Goal: Task Accomplishment & Management: Manage account settings

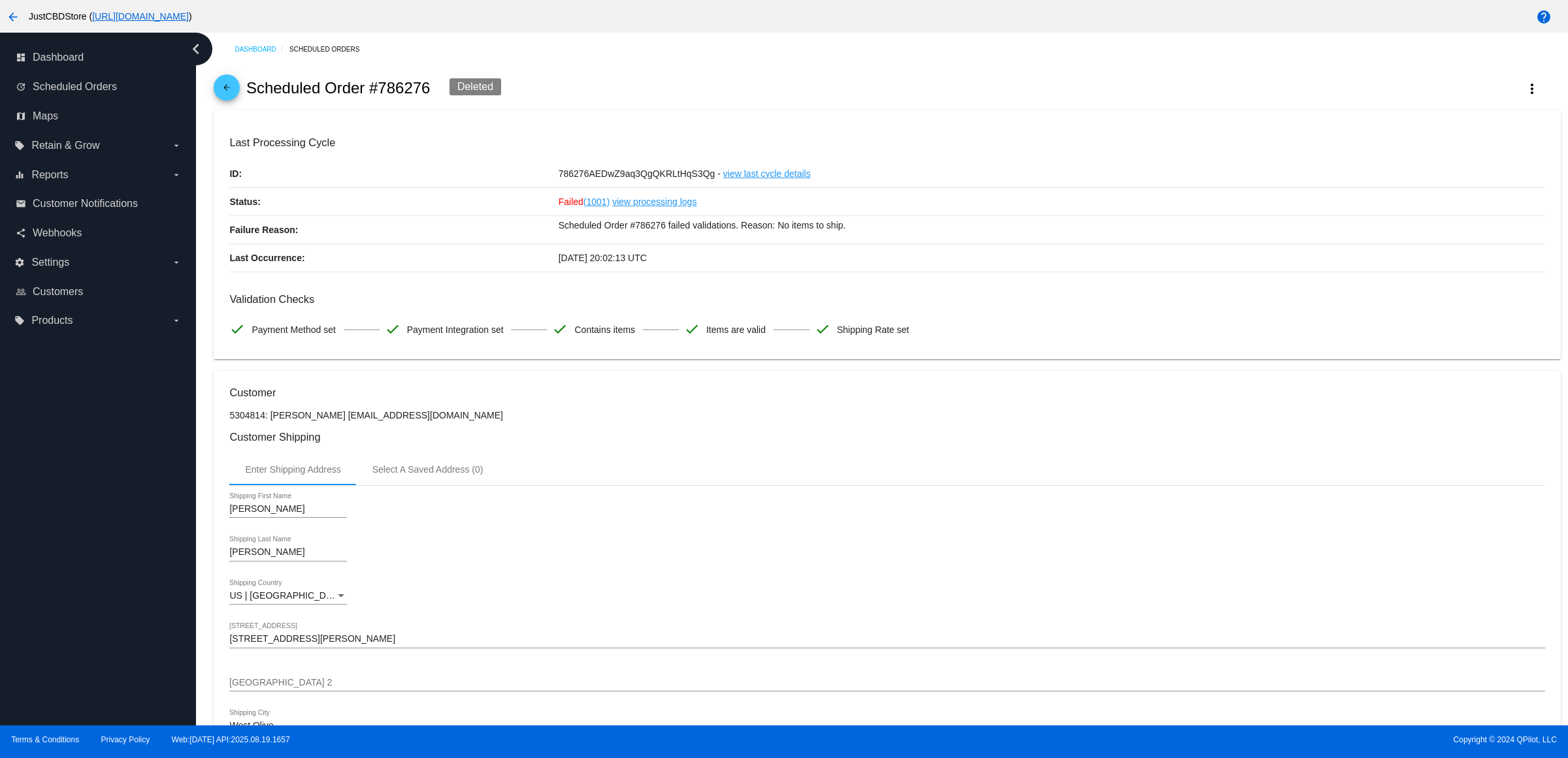
click at [232, 93] on mat-icon "arrow_back" at bounding box center [226, 90] width 15 height 15
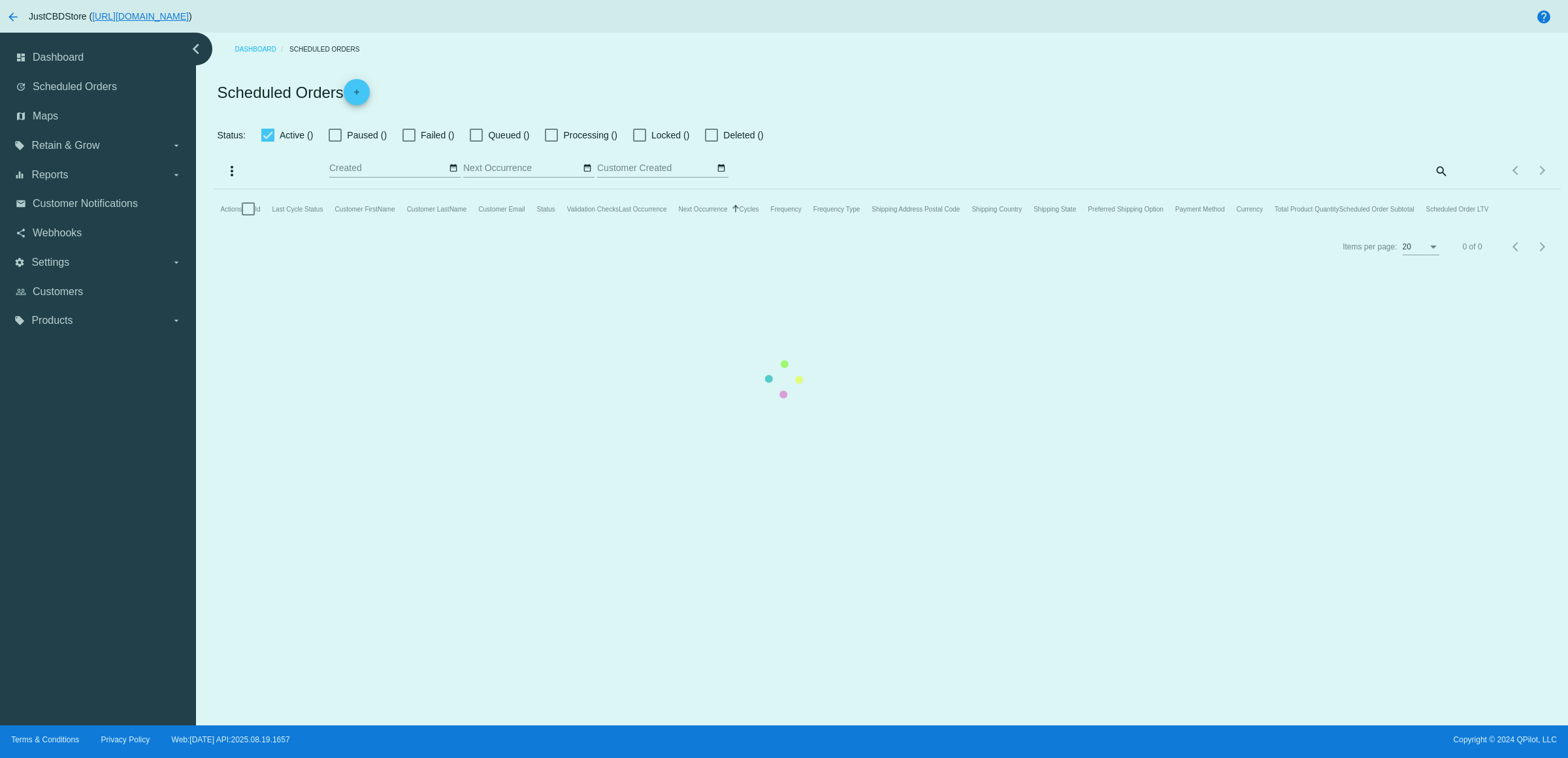
checkbox input "true"
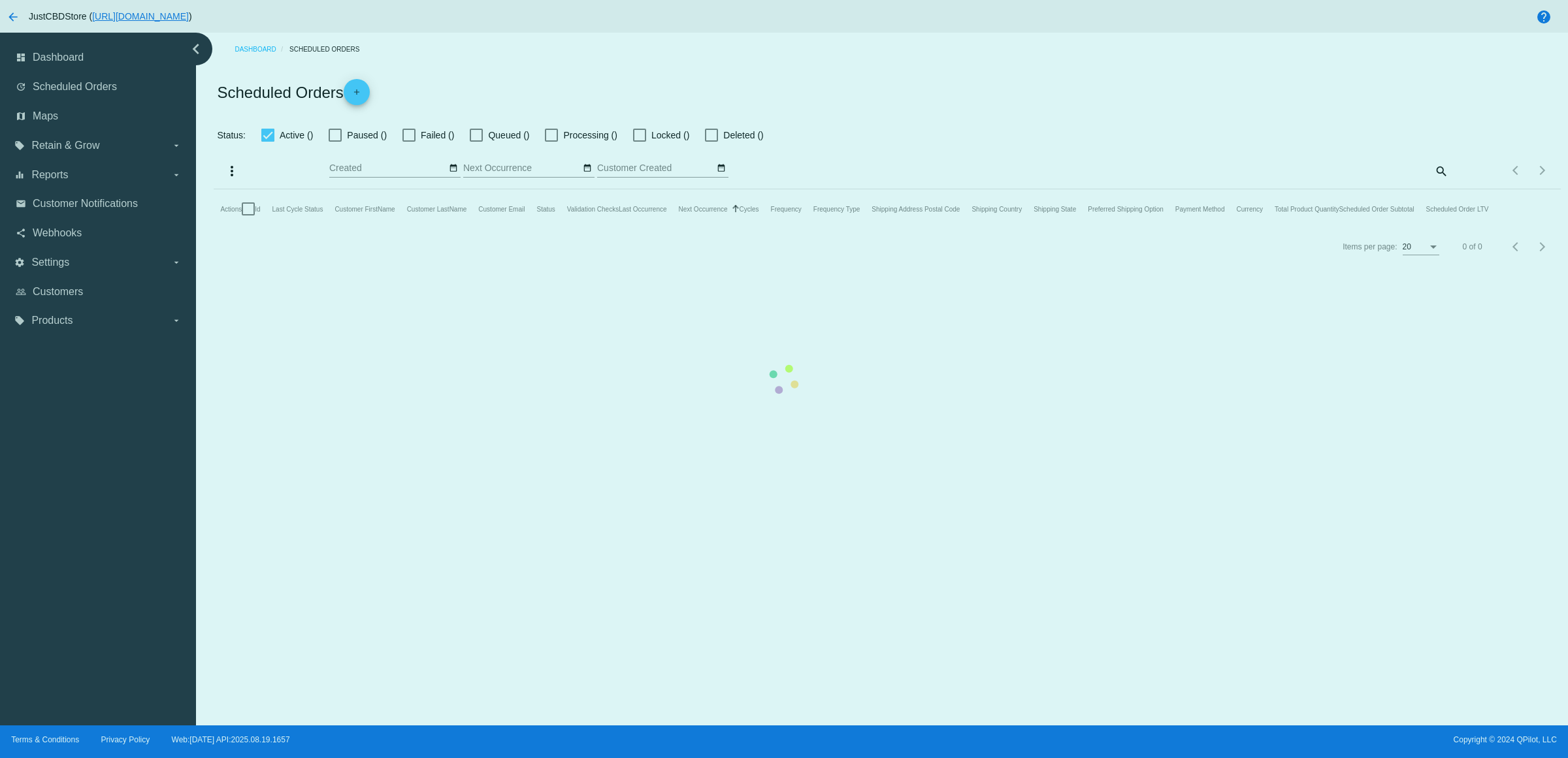
checkbox input "true"
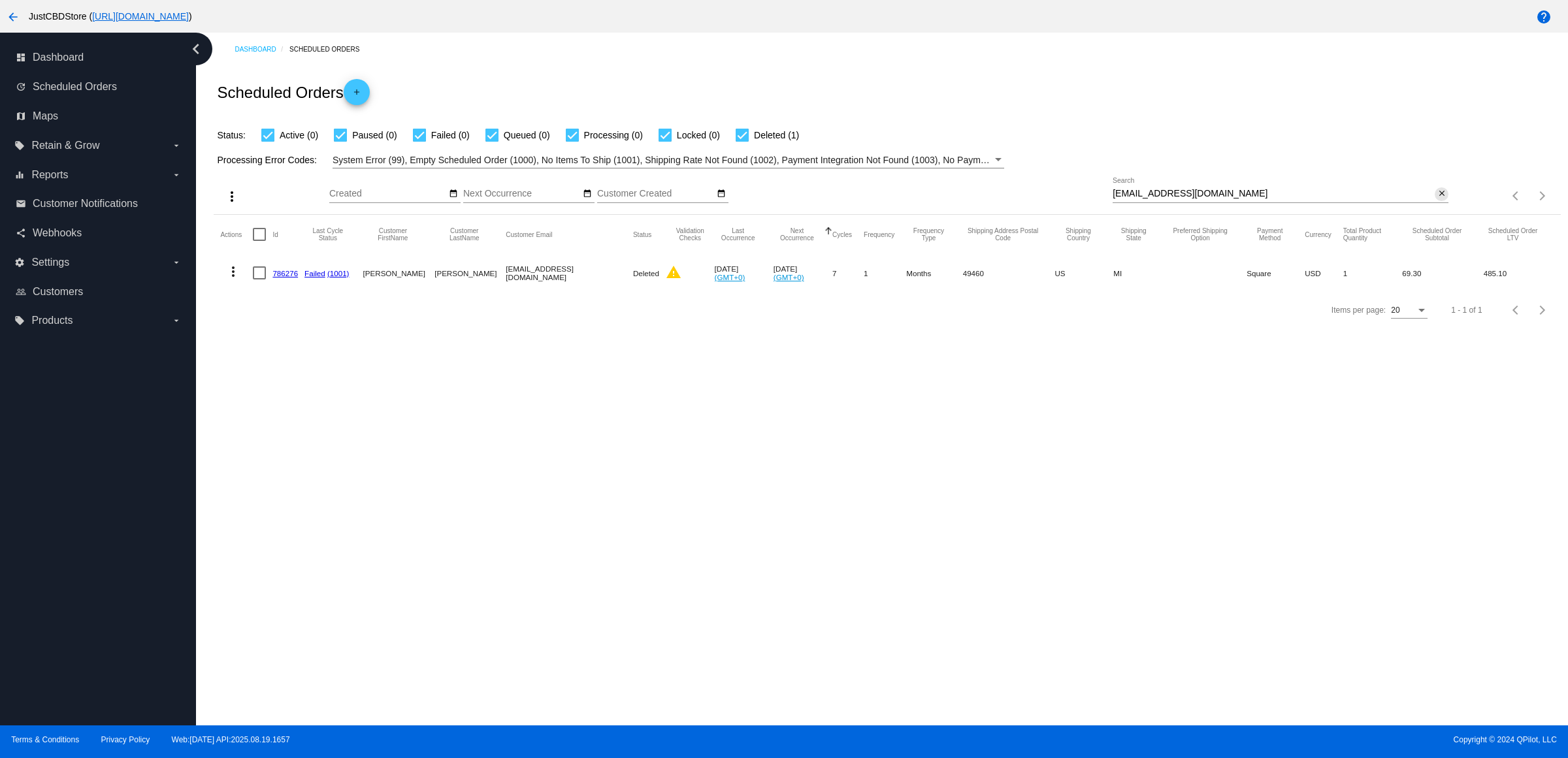
click at [1439, 200] on mat-icon "close" at bounding box center [1442, 194] width 10 height 11
click at [1439, 200] on input "Search" at bounding box center [1280, 194] width 336 height 11
paste input "leigh.crescenzo@gmail.com"
type input "leigh.crescenzo@gmail.com"
click at [240, 279] on mat-icon "more_vert" at bounding box center [233, 272] width 15 height 15
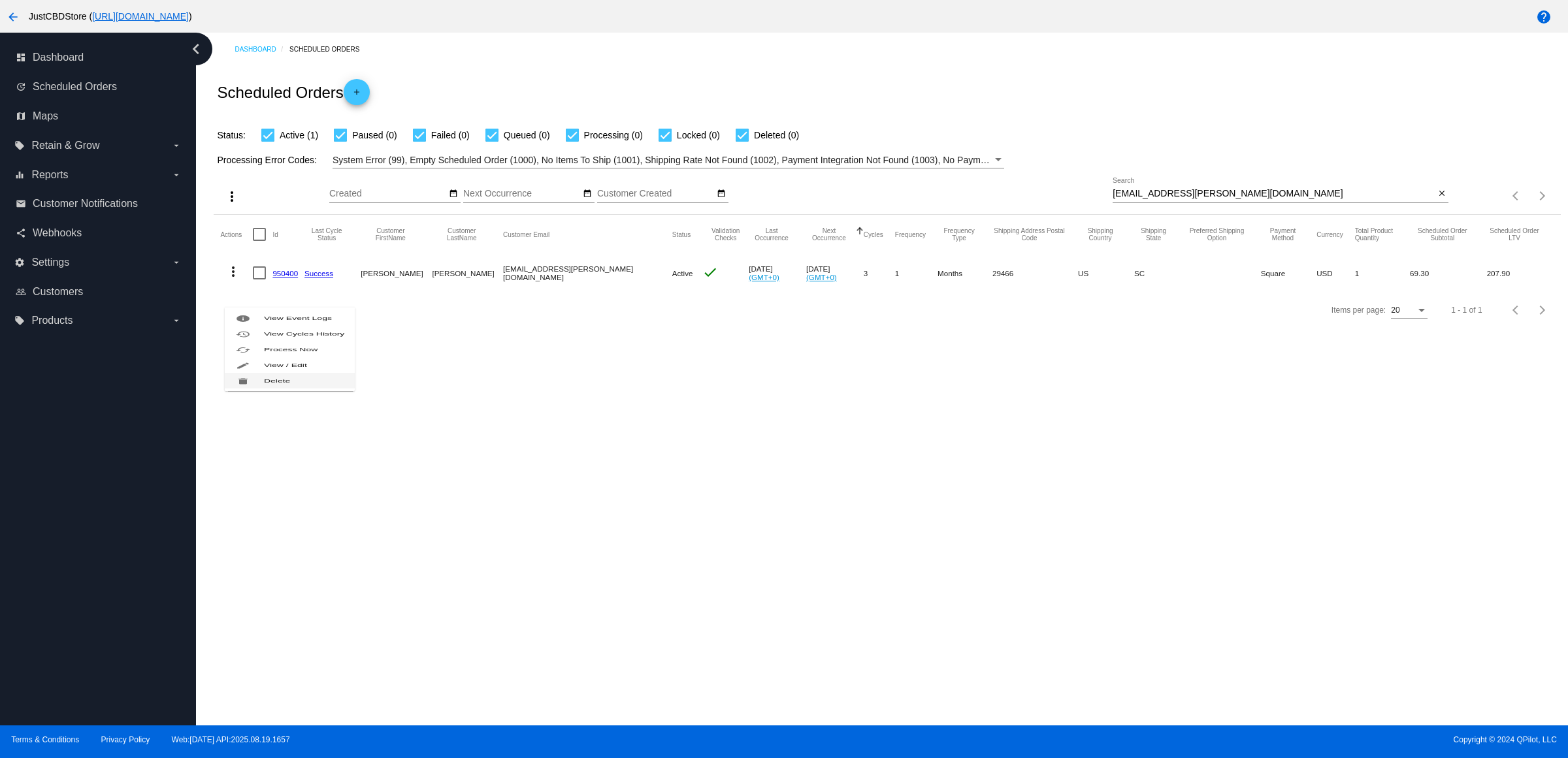
click at [294, 389] on button "delete Delete" at bounding box center [289, 381] width 130 height 15
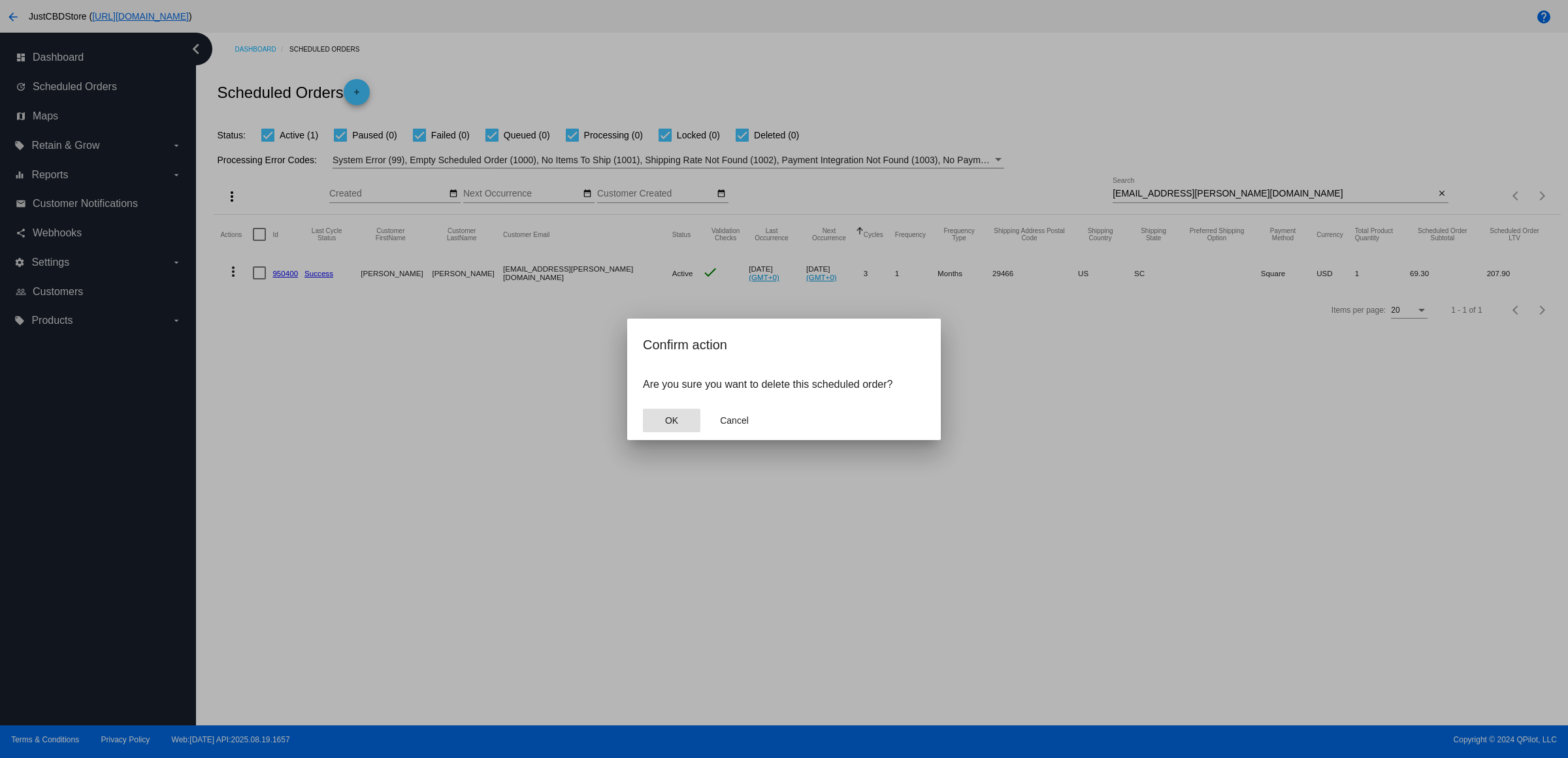
click at [673, 426] on button "OK" at bounding box center [672, 420] width 58 height 24
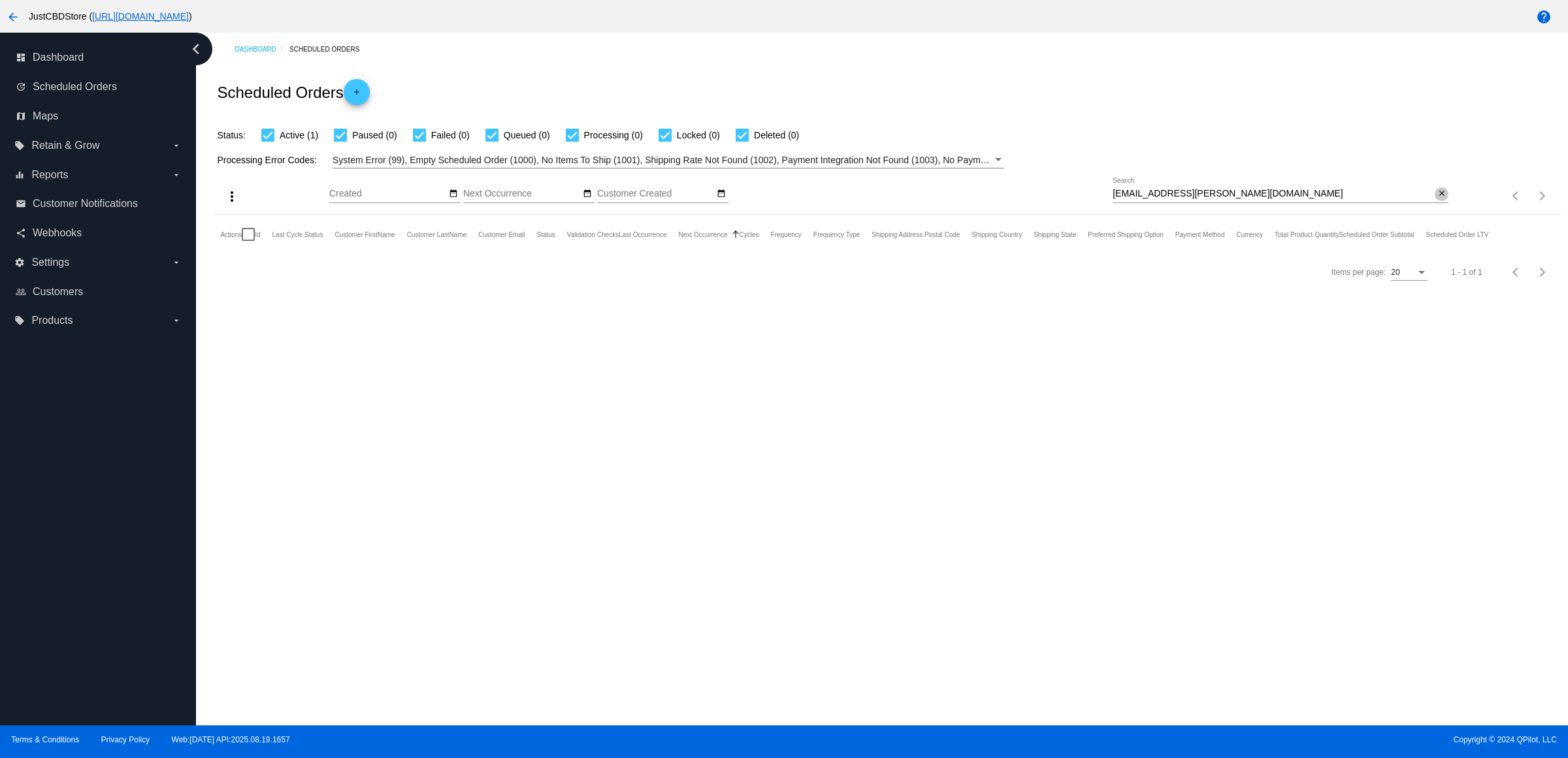
click at [1439, 200] on mat-icon "close" at bounding box center [1442, 194] width 10 height 11
click at [1439, 200] on input "Search" at bounding box center [1280, 194] width 336 height 11
paste input "ddct072507@gmail.com"
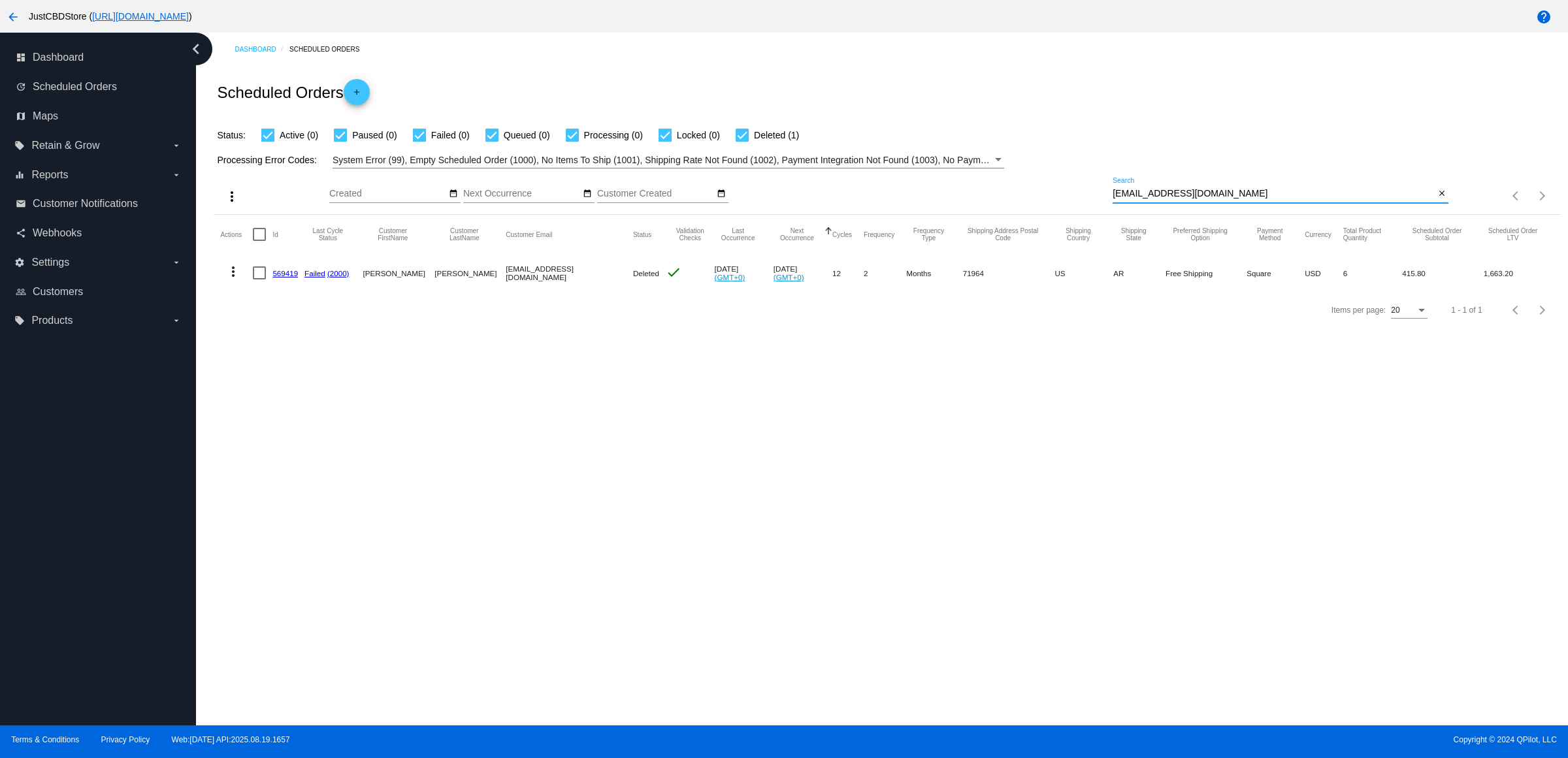
type input "ddct072507@gmail.com"
click at [286, 277] on link "569419" at bounding box center [285, 272] width 26 height 9
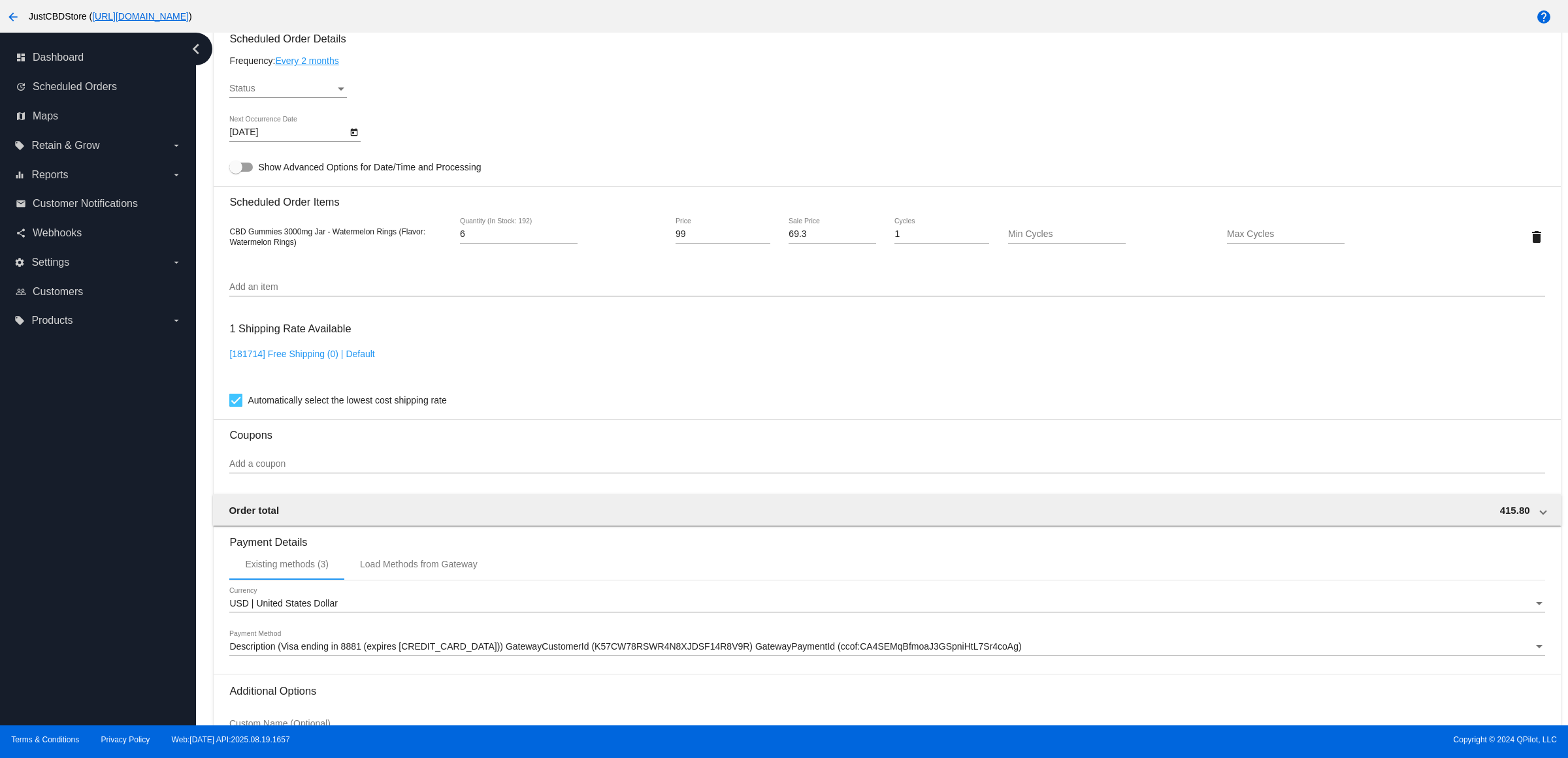
scroll to position [967, 0]
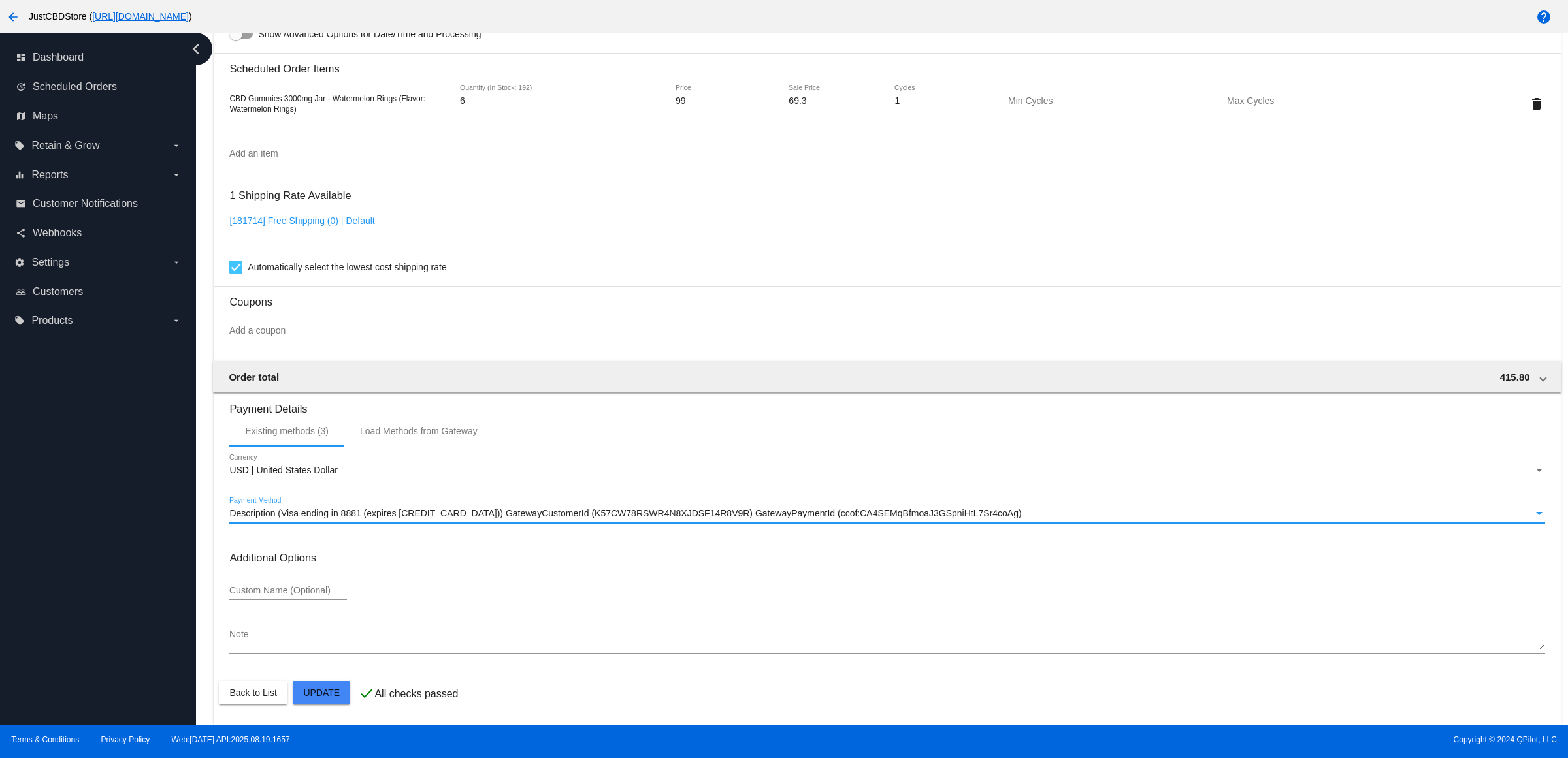
click at [558, 513] on span "Description (Visa ending in 8881 (expires 02/27)) GatewayCustomerId (K57CW78RSW…" at bounding box center [625, 513] width 792 height 11
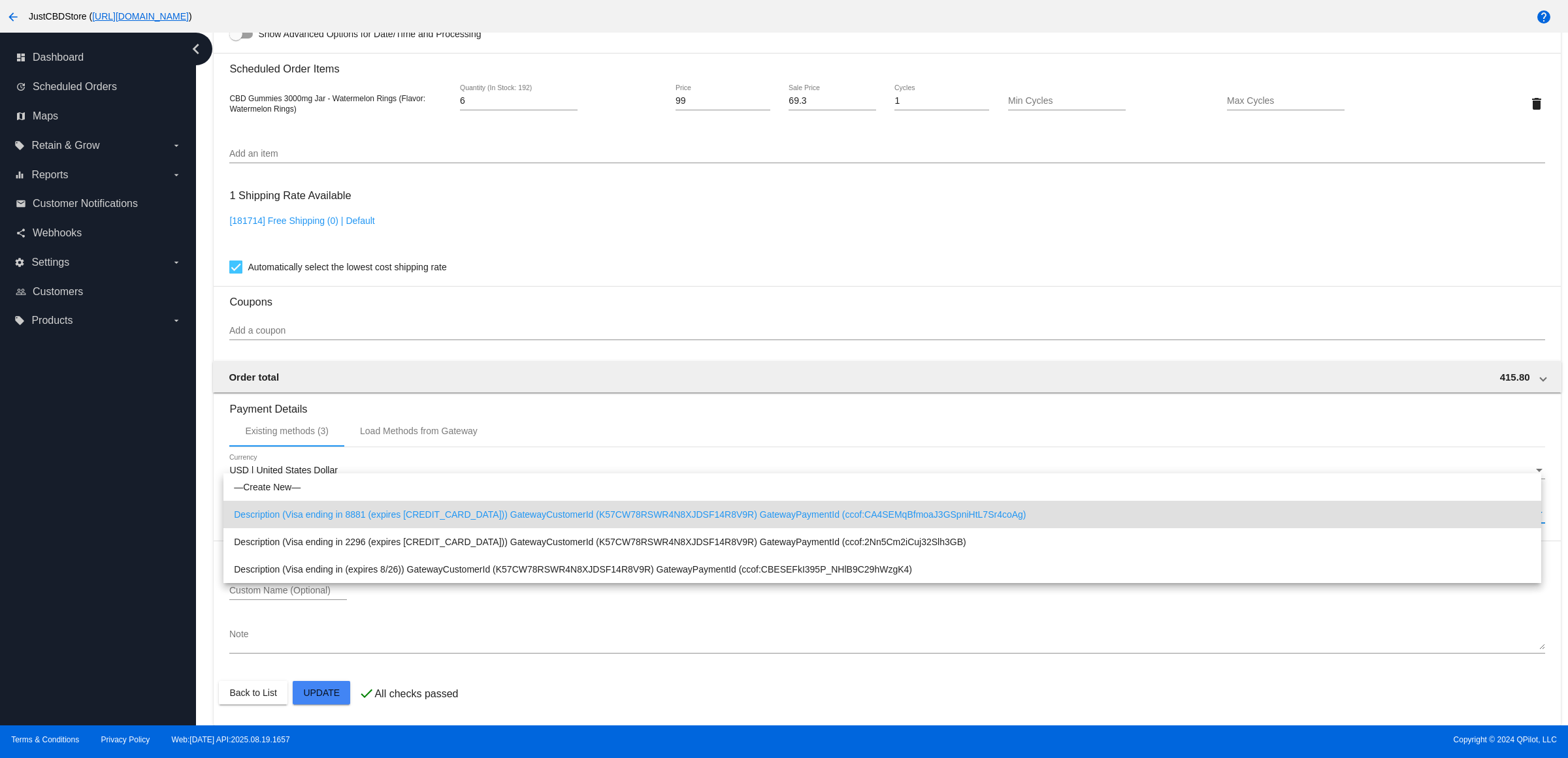
click at [605, 516] on span "Description (Visa ending in 8881 (expires 02/27)) GatewayCustomerId (K57CW78RSW…" at bounding box center [882, 514] width 1296 height 28
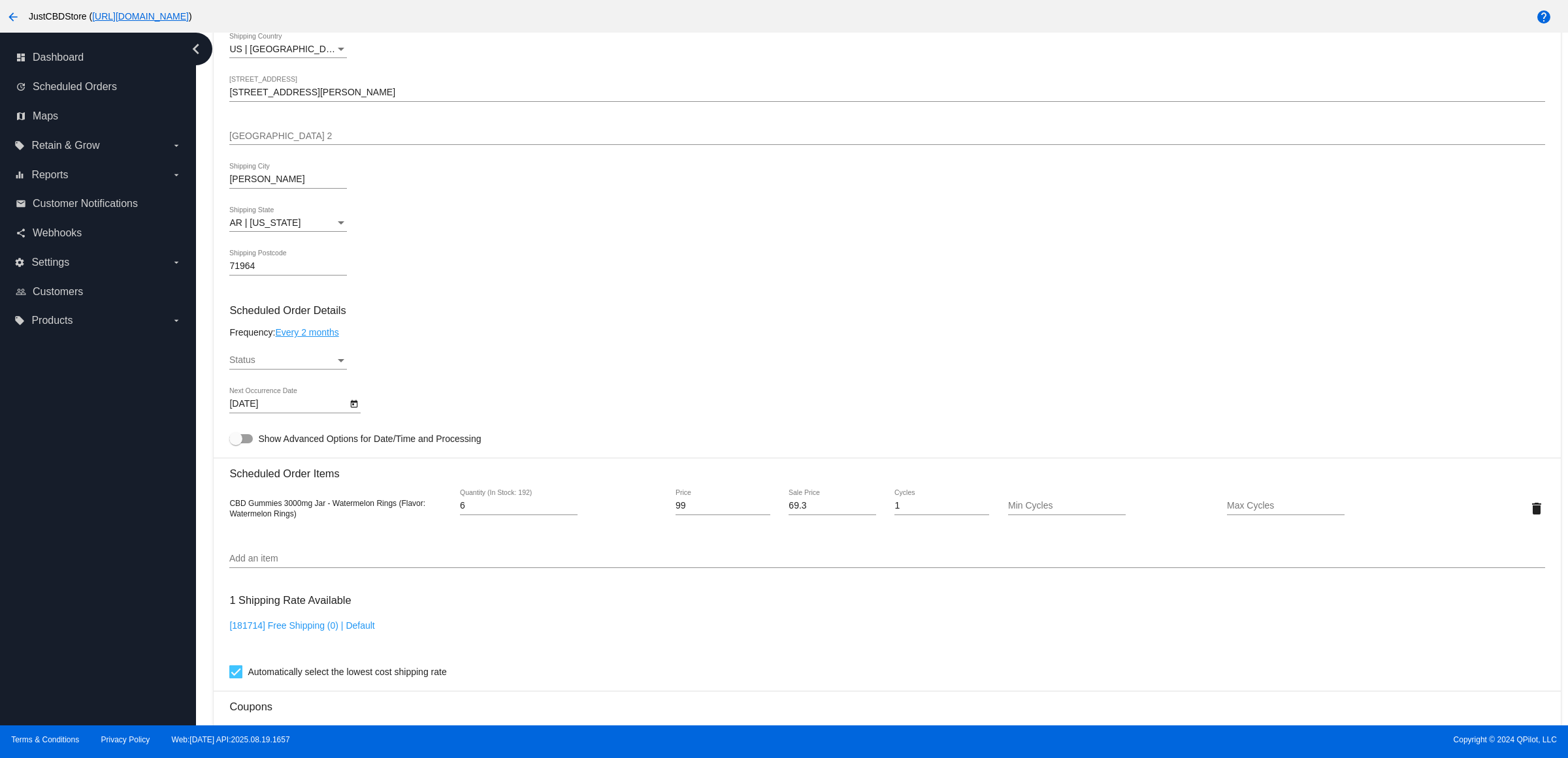
scroll to position [558, 0]
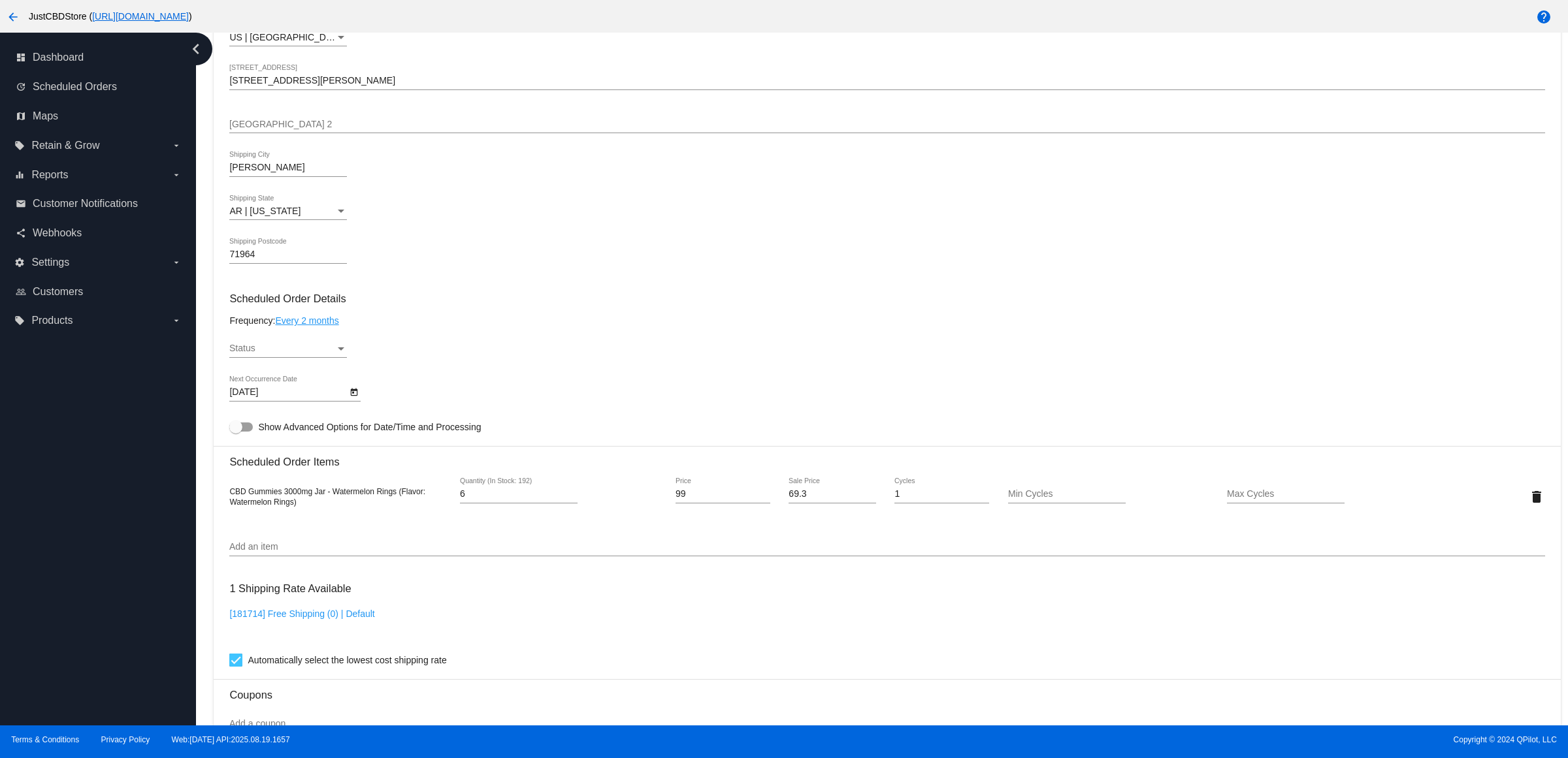
click at [304, 357] on div "Status Status" at bounding box center [288, 345] width 118 height 26
click at [312, 369] on span "Active" at bounding box center [293, 364] width 118 height 28
click at [461, 358] on div "Active Status" at bounding box center [887, 351] width 1315 height 37
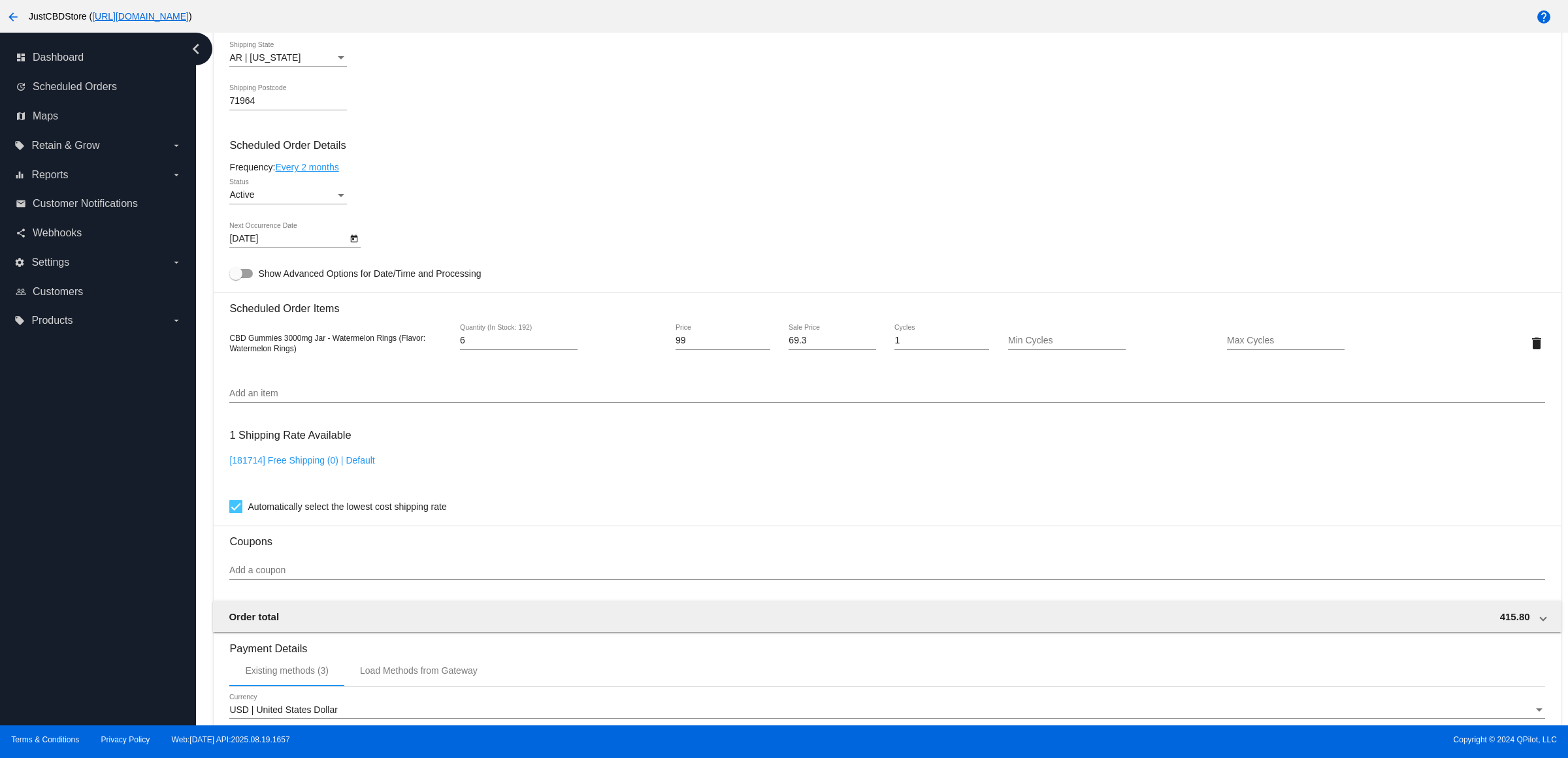
scroll to position [722, 0]
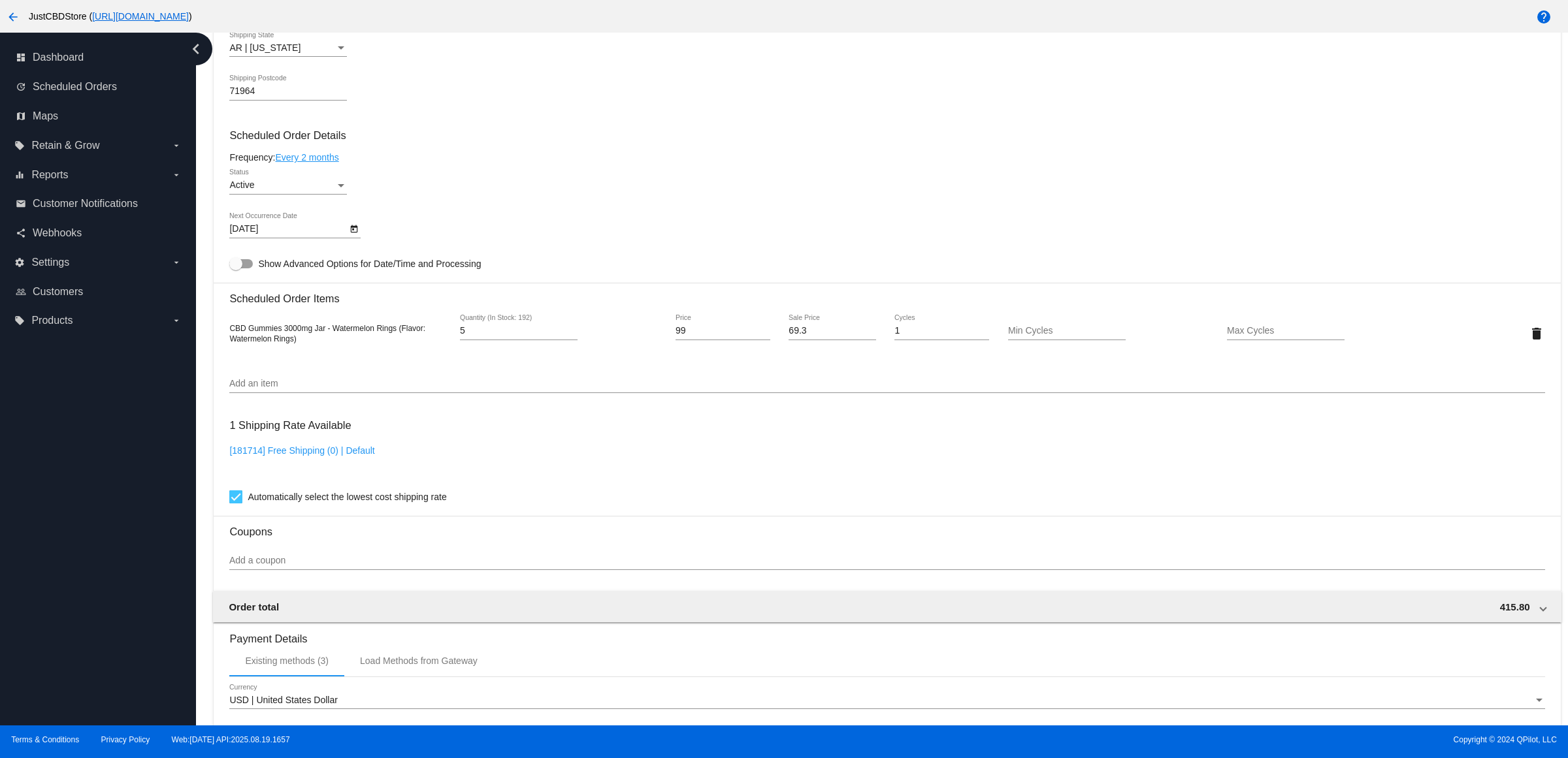
click at [577, 337] on input "5" at bounding box center [518, 331] width 118 height 11
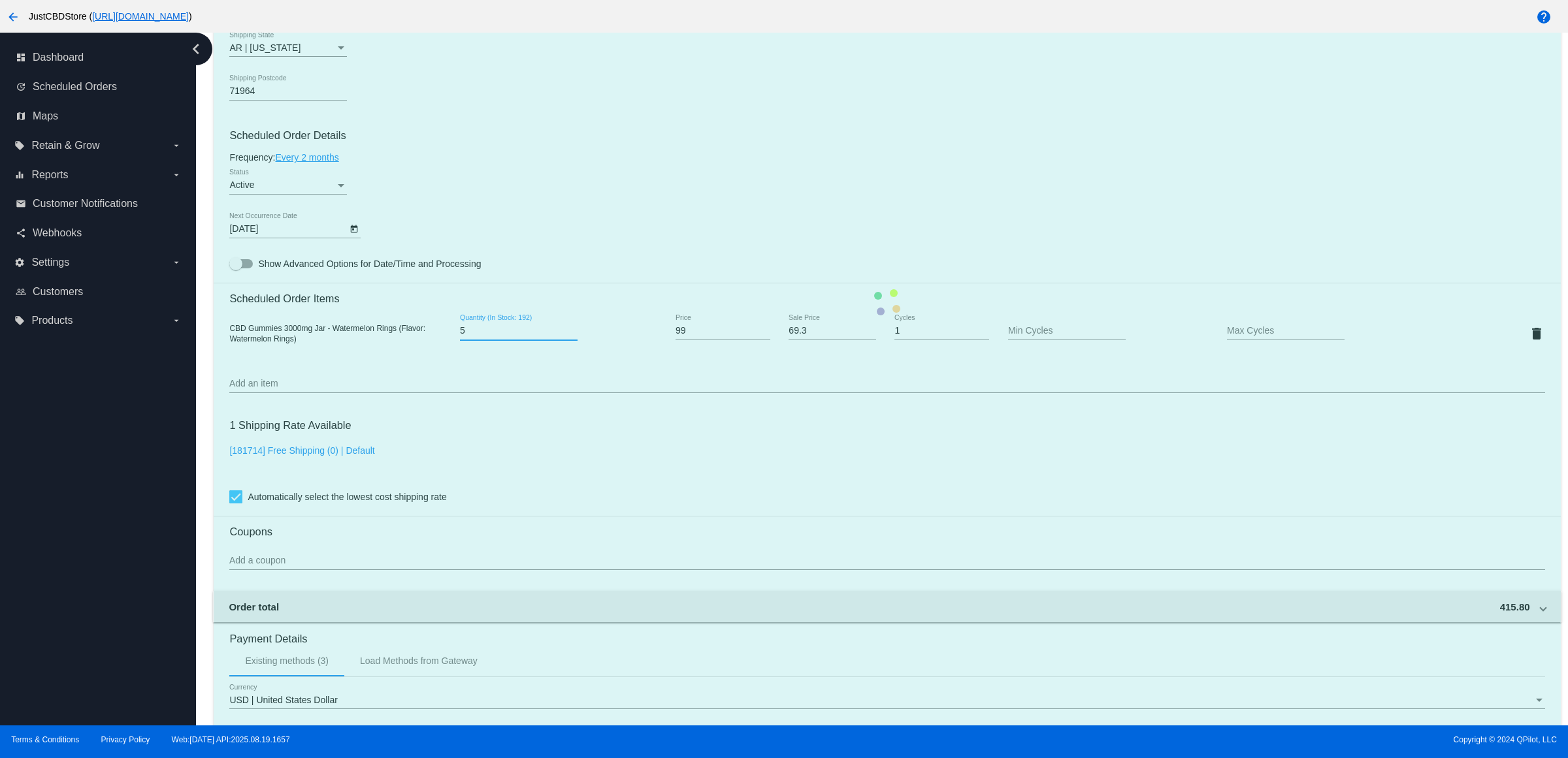
click at [577, 348] on mat-card "Customer 3521592: David Rhoda ddct072507@gmail.com Customer Shipping Enter Ship…" at bounding box center [887, 302] width 1346 height 1307
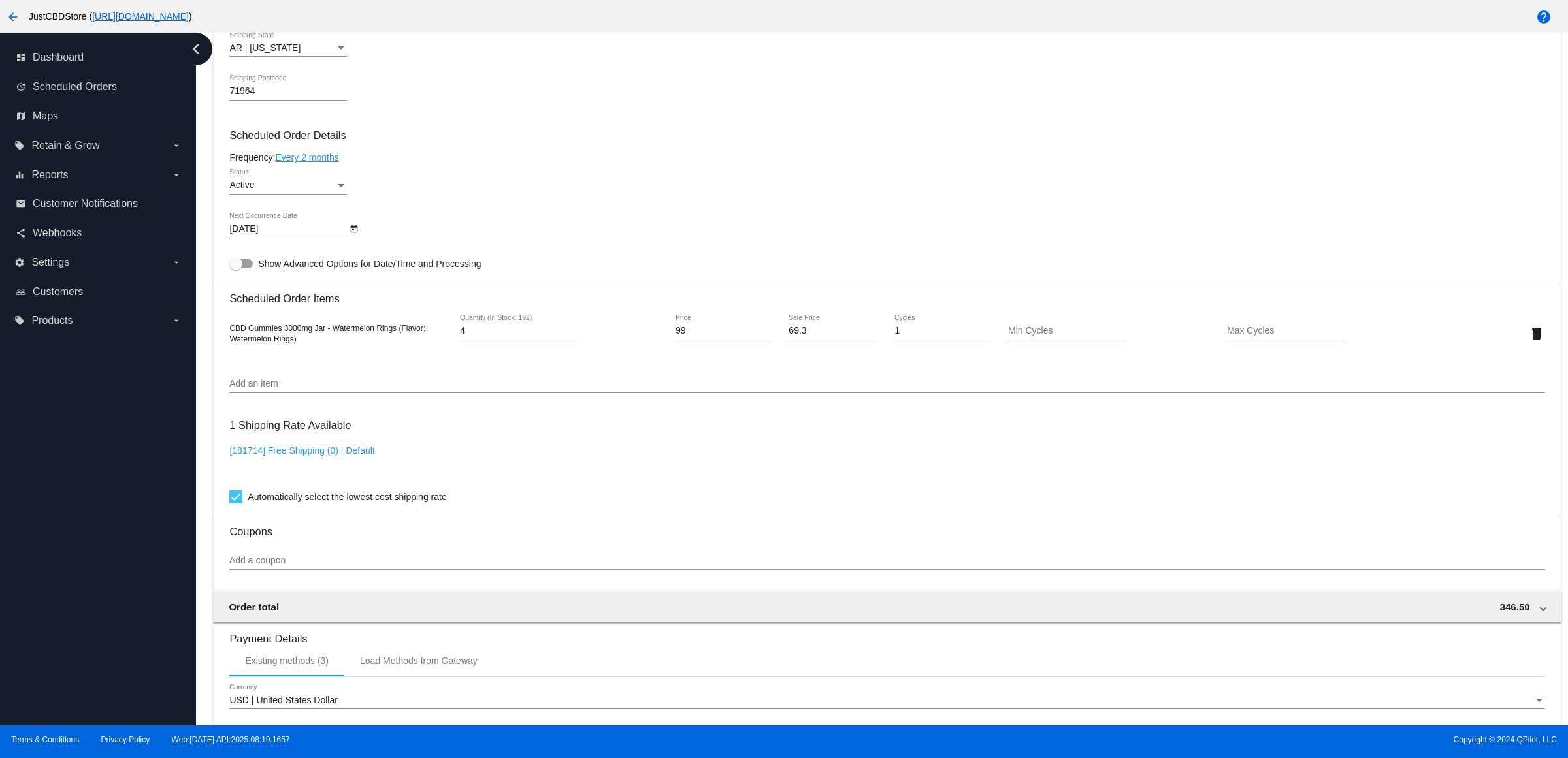
click at [577, 337] on input "4" at bounding box center [518, 331] width 118 height 11
type input "3"
click at [577, 337] on input "3" at bounding box center [518, 331] width 118 height 11
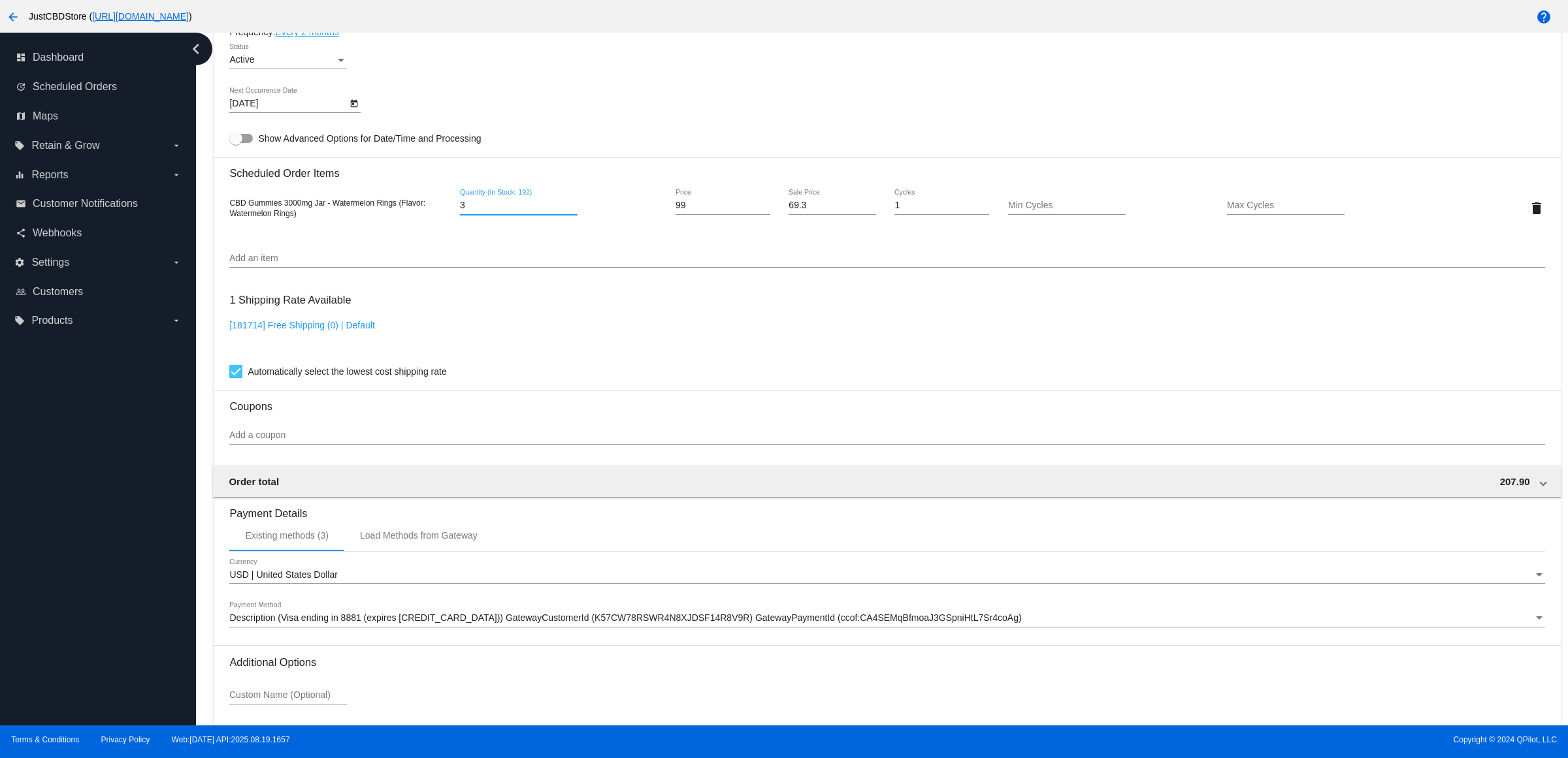
scroll to position [967, 0]
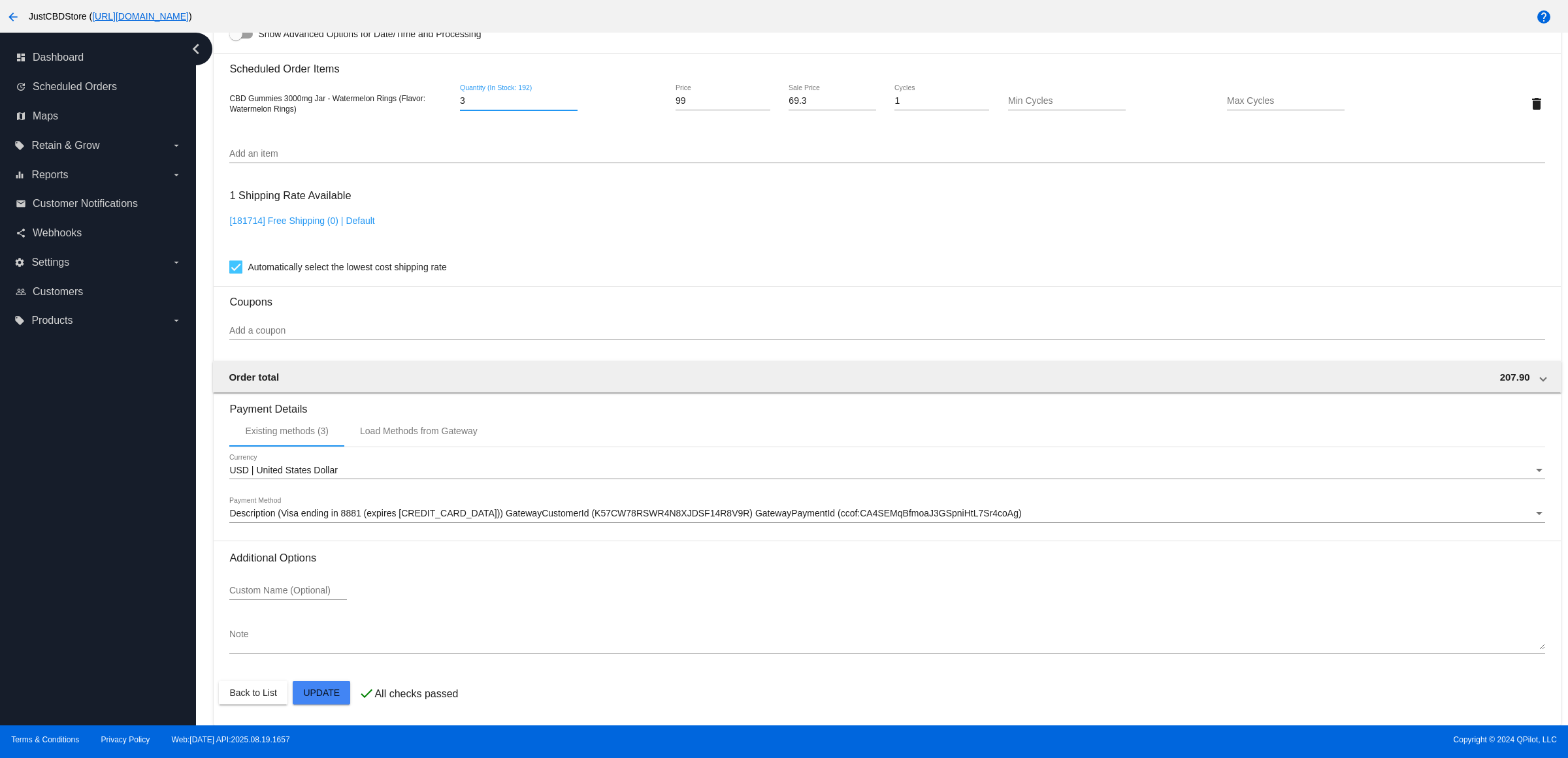
click at [335, 693] on mat-card "Customer 3521592: David Rhoda ddct072507@gmail.com Customer Shipping Enter Ship…" at bounding box center [887, 73] width 1346 height 1307
click at [534, 517] on span "Description (Visa ending in 8881 (expires 02/27)) GatewayCustomerId (K57CW78RSW…" at bounding box center [625, 513] width 792 height 11
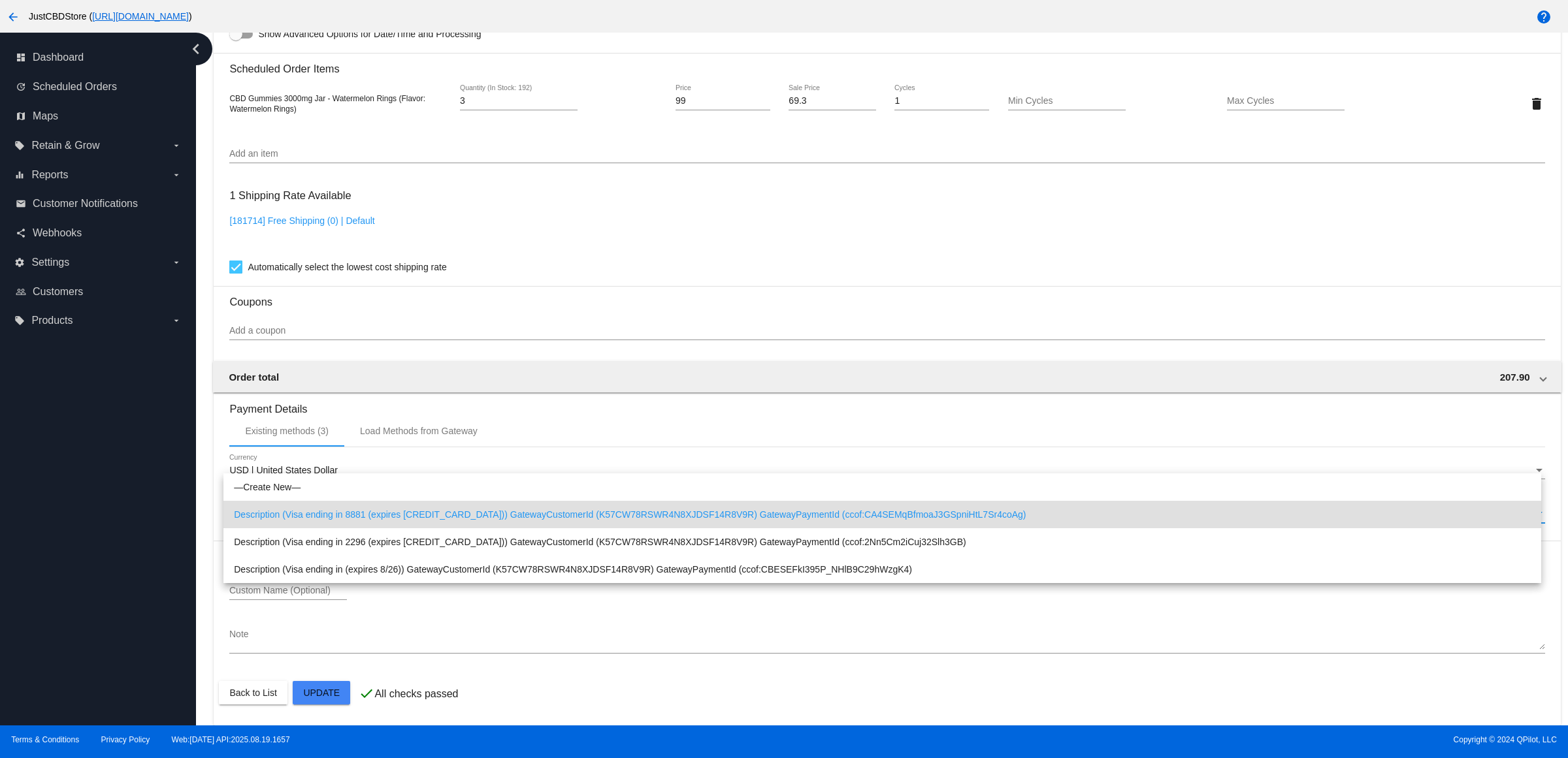
click at [530, 511] on span "Description (Visa ending in 8881 (expires 02/27)) GatewayCustomerId (K57CW78RSW…" at bounding box center [882, 514] width 1296 height 28
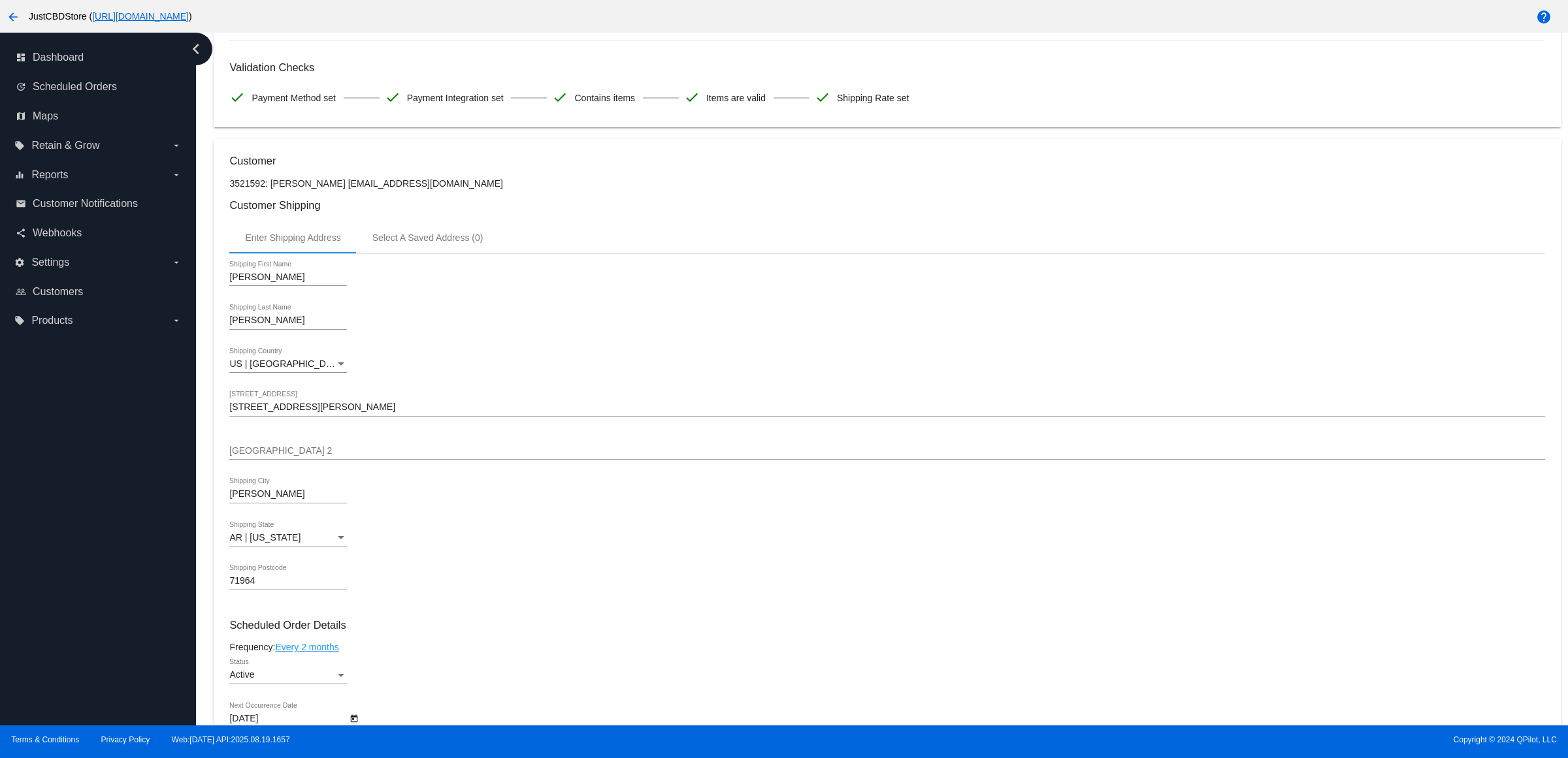
scroll to position [0, 0]
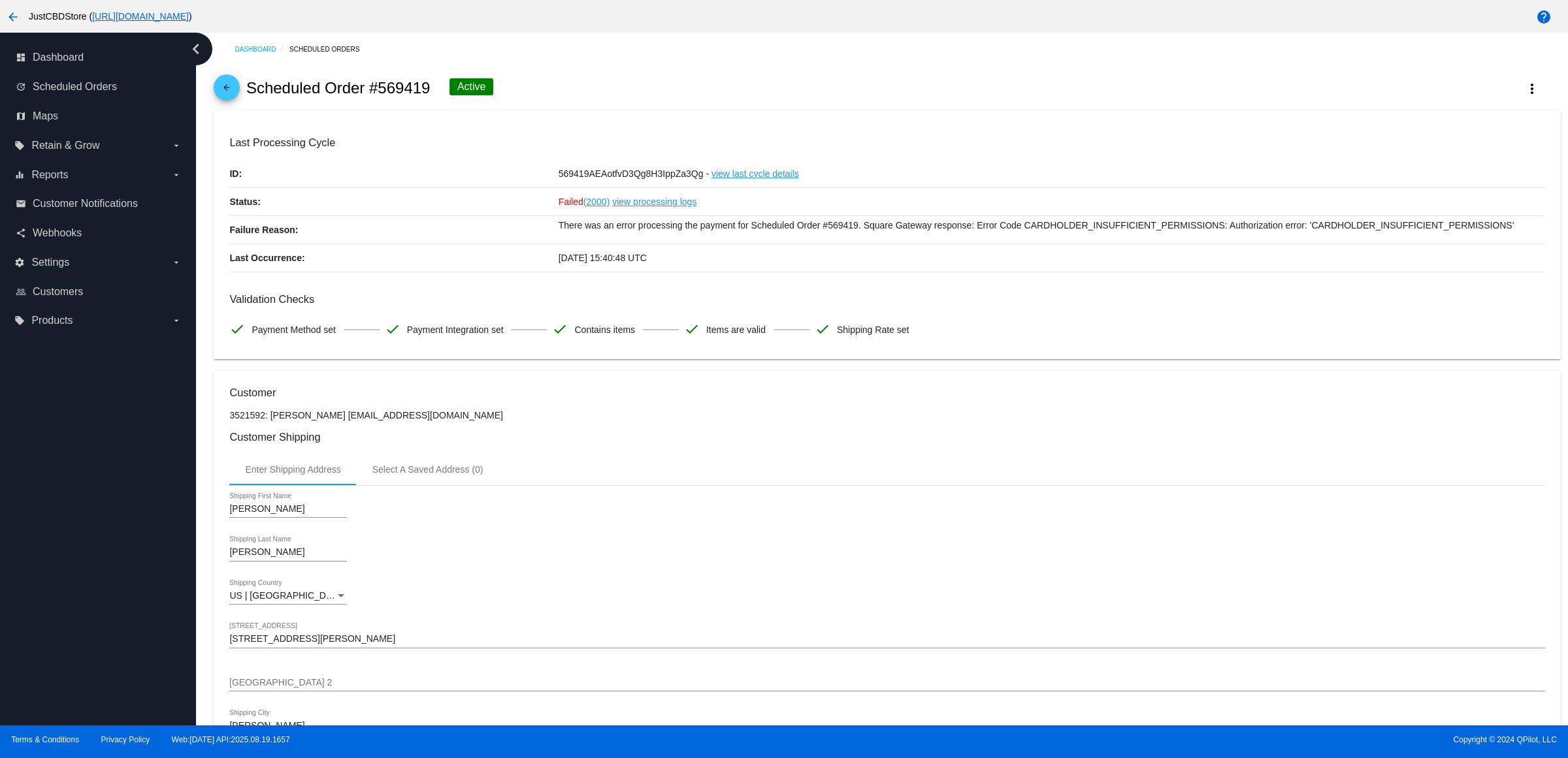
drag, startPoint x: 443, startPoint y: 435, endPoint x: 330, endPoint y: 435, distance: 113.0
click at [330, 420] on p "3521592: [PERSON_NAME] [EMAIL_ADDRESS][DOMAIN_NAME]" at bounding box center [887, 415] width 1315 height 11
copy p "ddct072507@gmail.com"
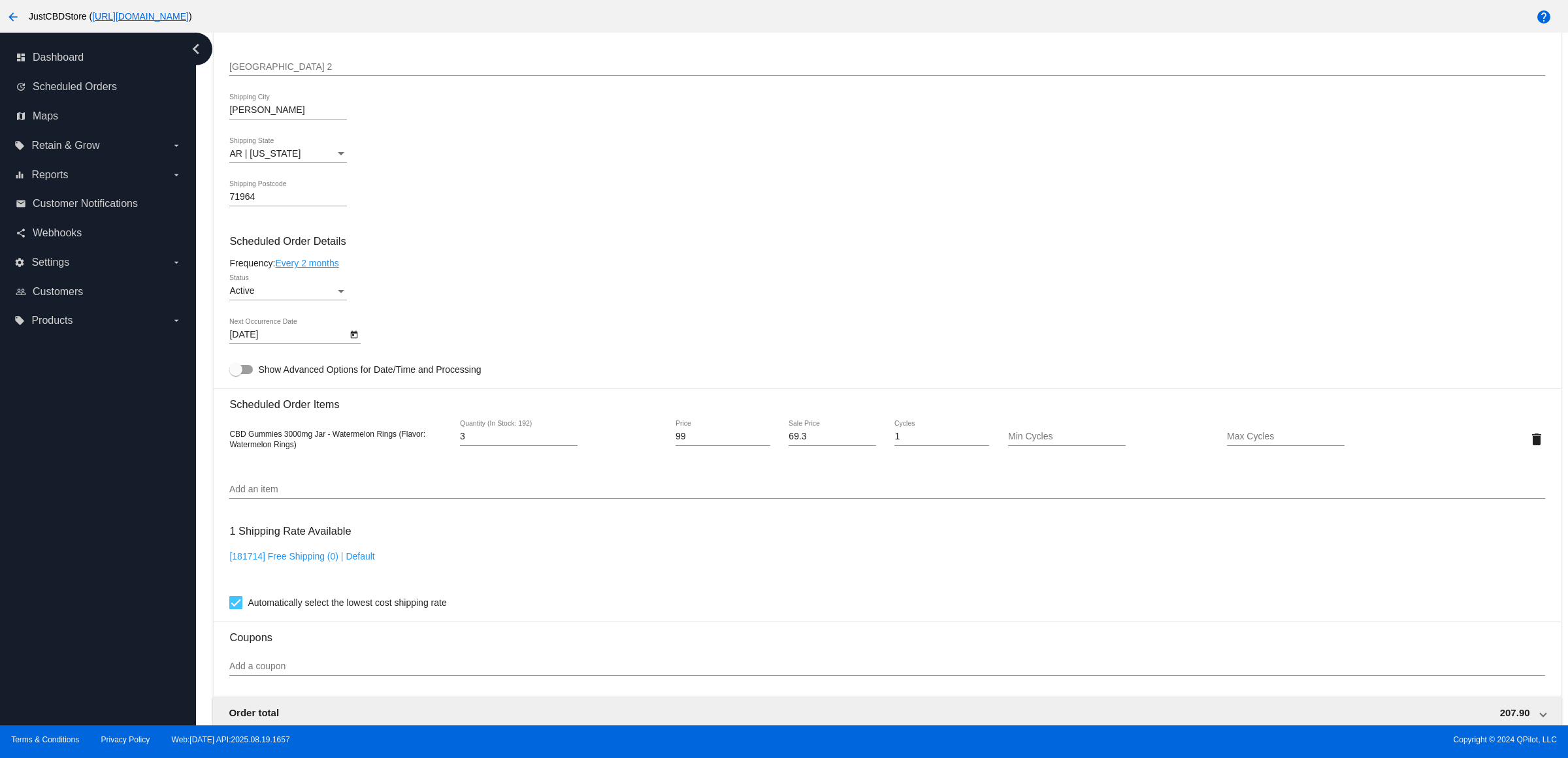
scroll to position [817, 0]
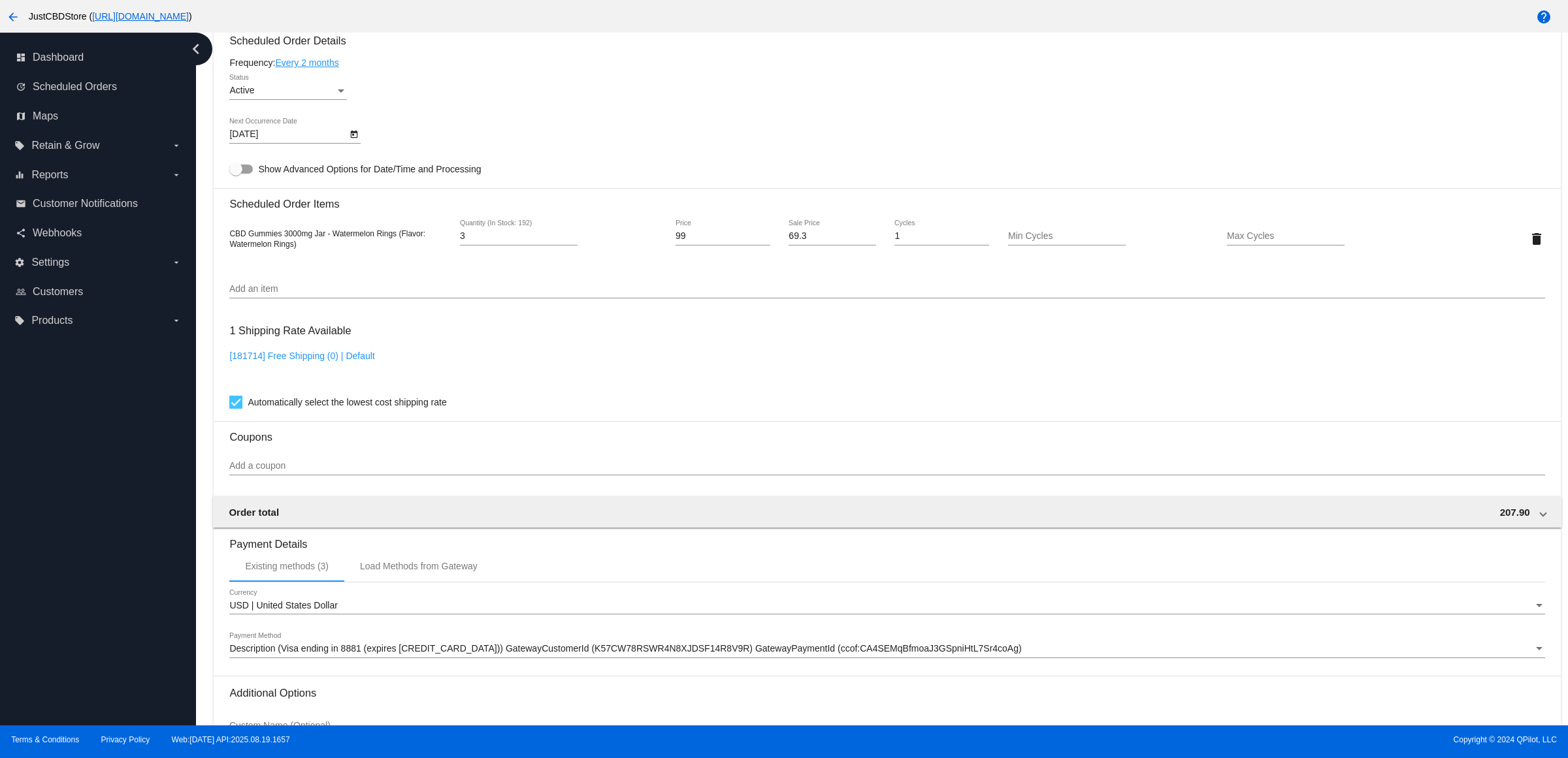
click at [454, 653] on span "Description (Visa ending in 8881 (expires 02/27)) GatewayCustomerId (K57CW78RSW…" at bounding box center [625, 649] width 792 height 11
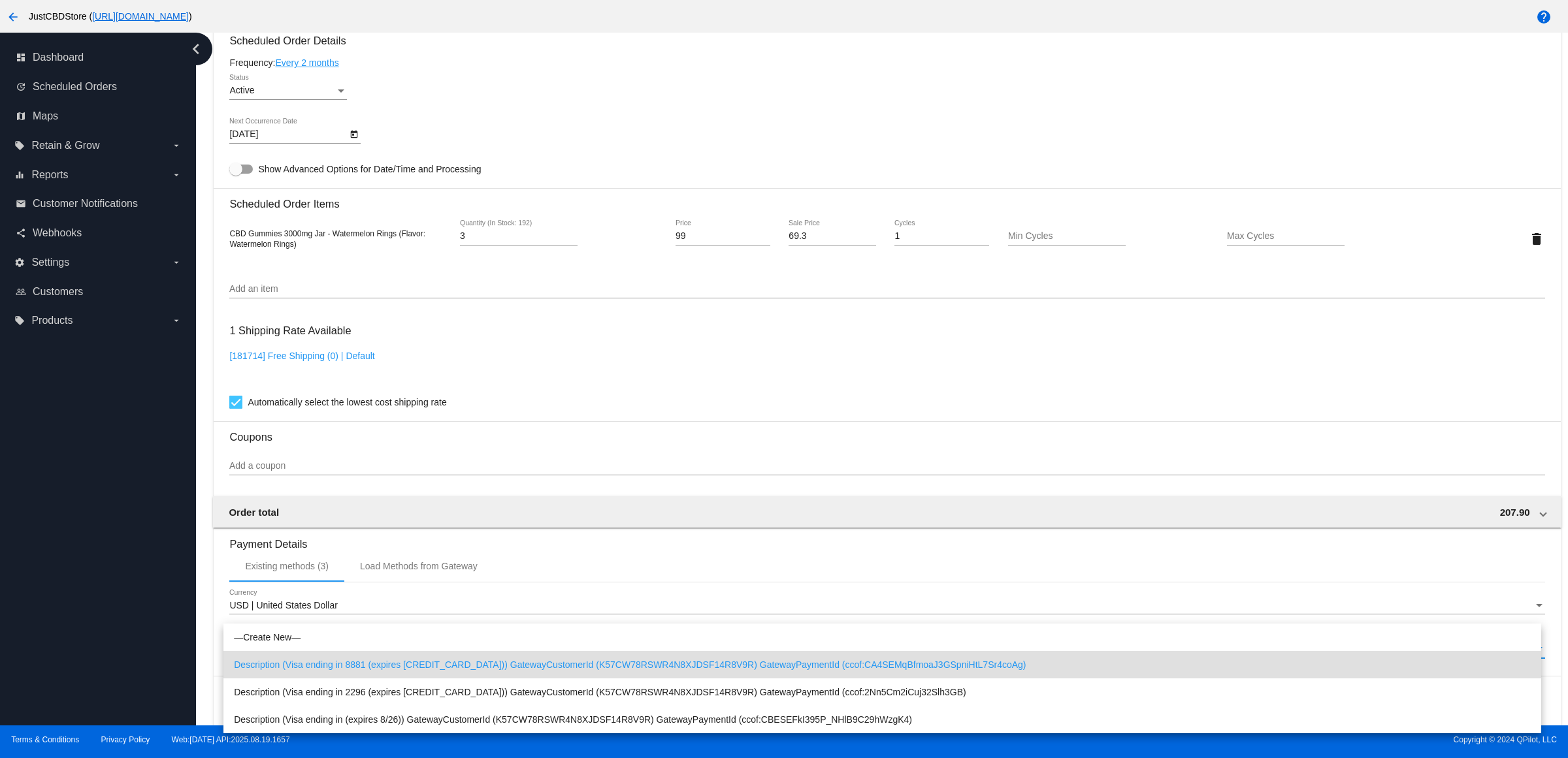
click at [563, 364] on div at bounding box center [784, 379] width 1568 height 758
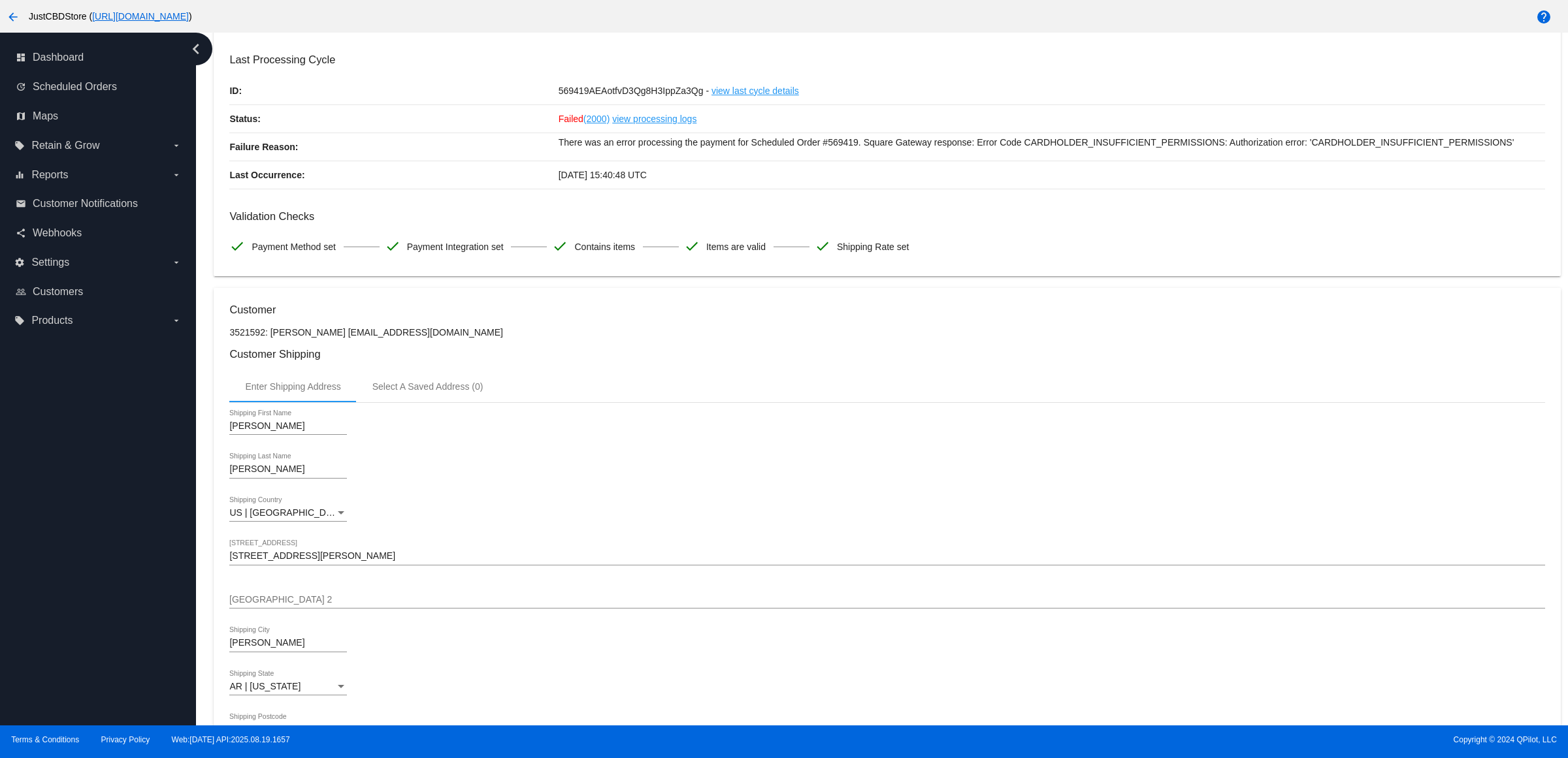
scroll to position [82, 0]
drag, startPoint x: 428, startPoint y: 346, endPoint x: 331, endPoint y: 353, distance: 97.3
click at [331, 339] on p "3521592: [PERSON_NAME] [EMAIL_ADDRESS][DOMAIN_NAME]" at bounding box center [887, 333] width 1315 height 11
copy p "ddct072507@gmail.com"
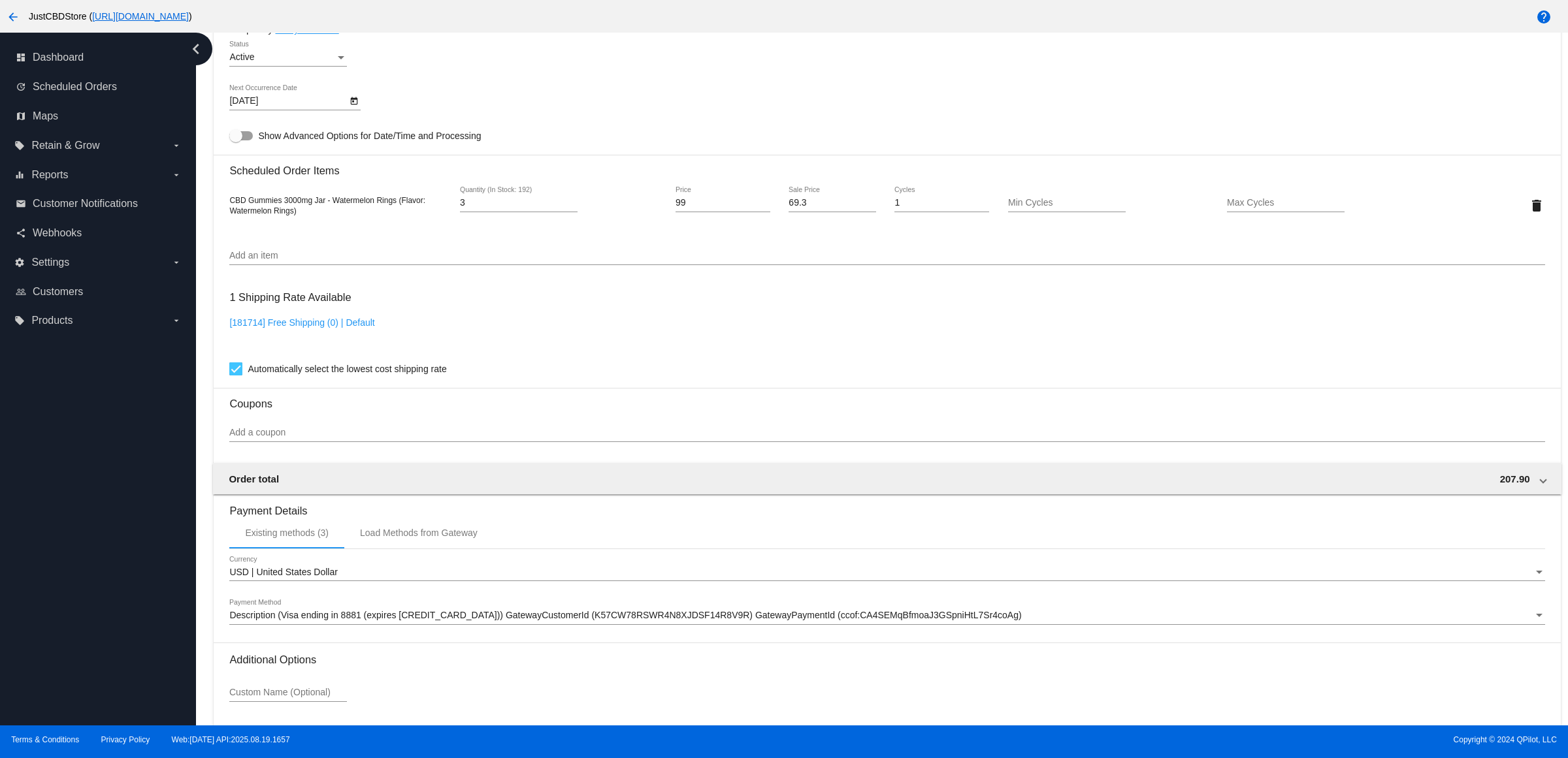
scroll to position [967, 0]
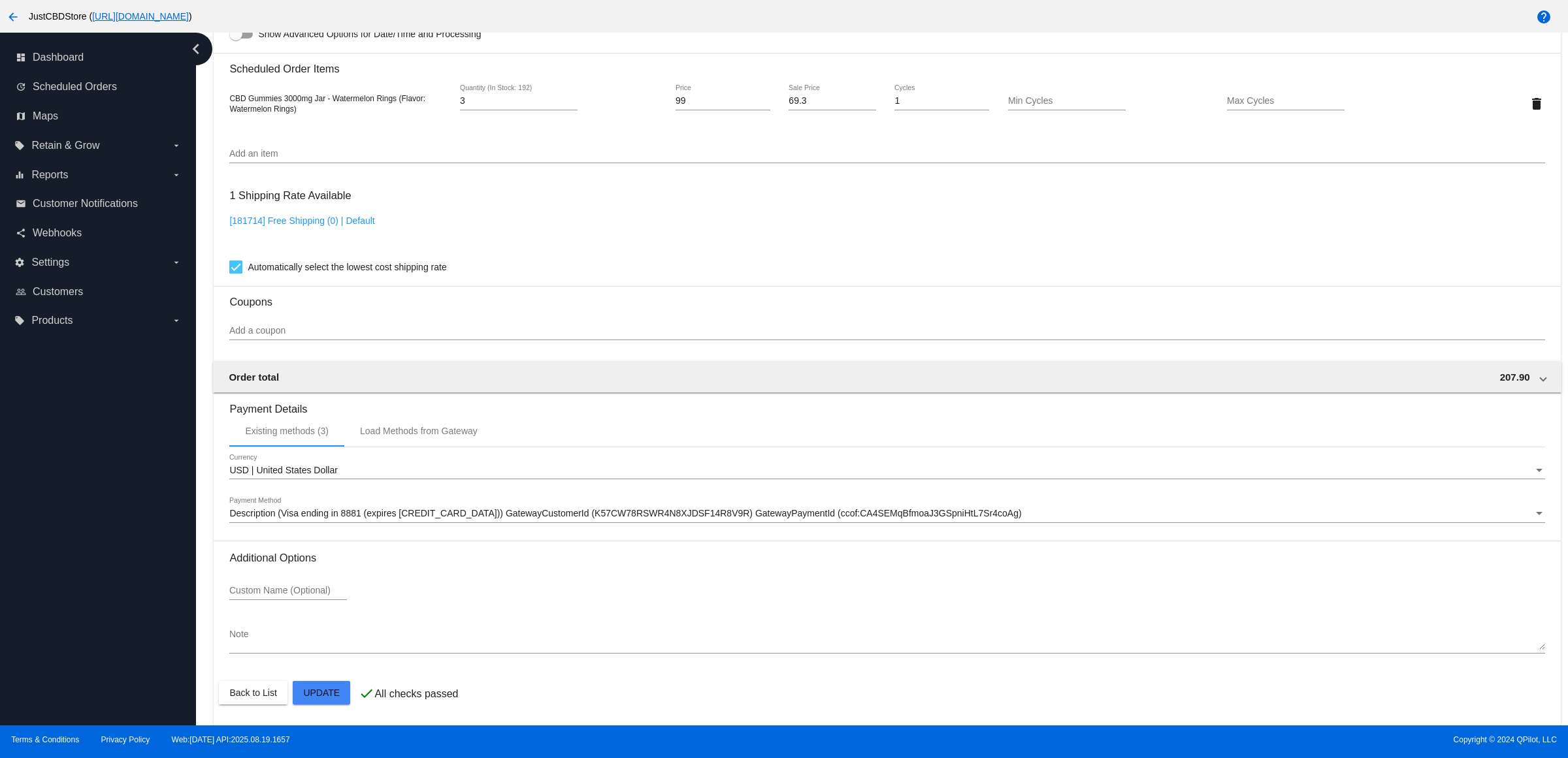
click at [475, 517] on span "Description (Visa ending in 8881 (expires 02/27)) GatewayCustomerId (K57CW78RSW…" at bounding box center [625, 513] width 792 height 11
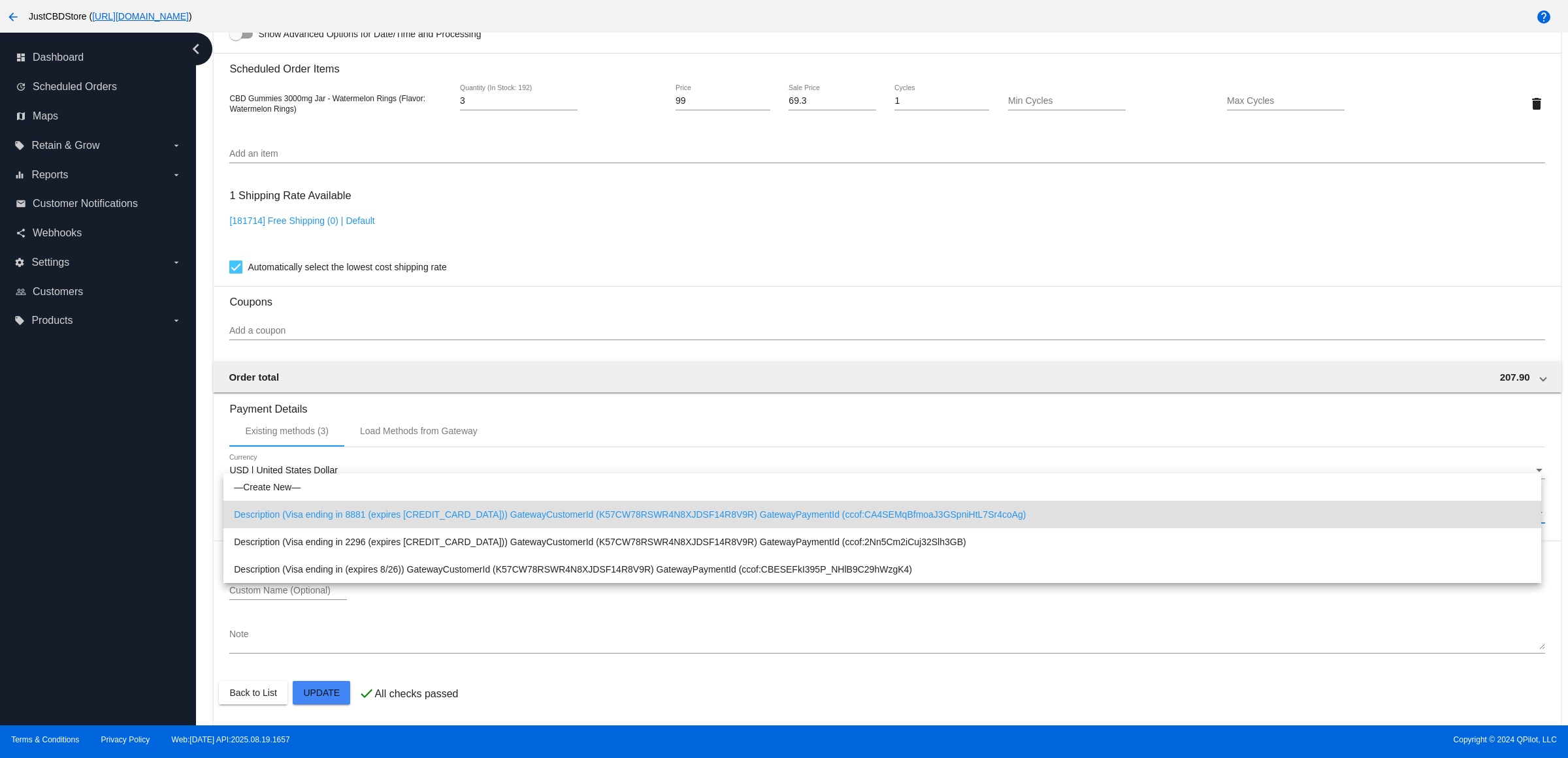
click at [481, 216] on div at bounding box center [784, 379] width 1568 height 758
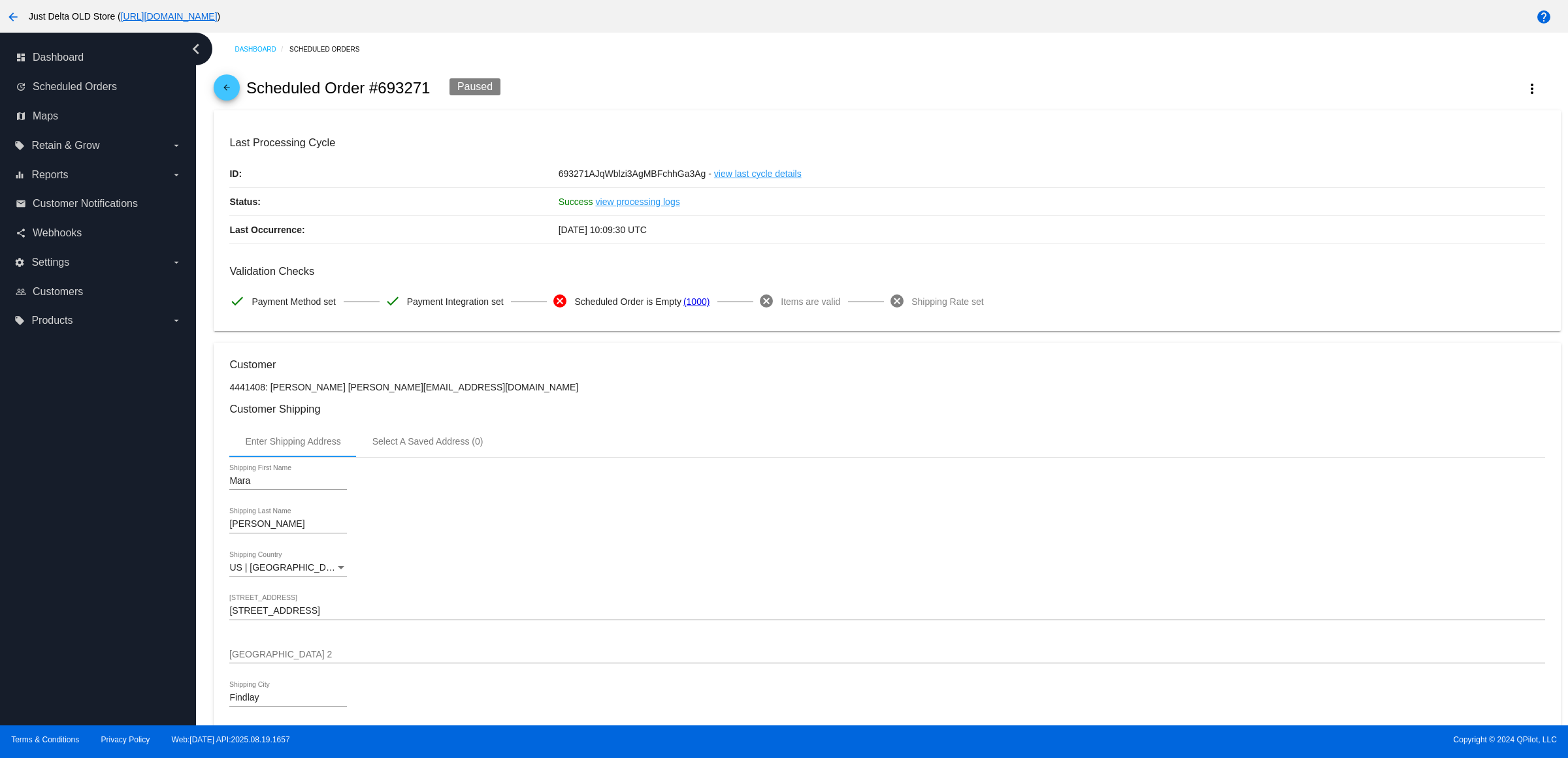
scroll to position [849, 0]
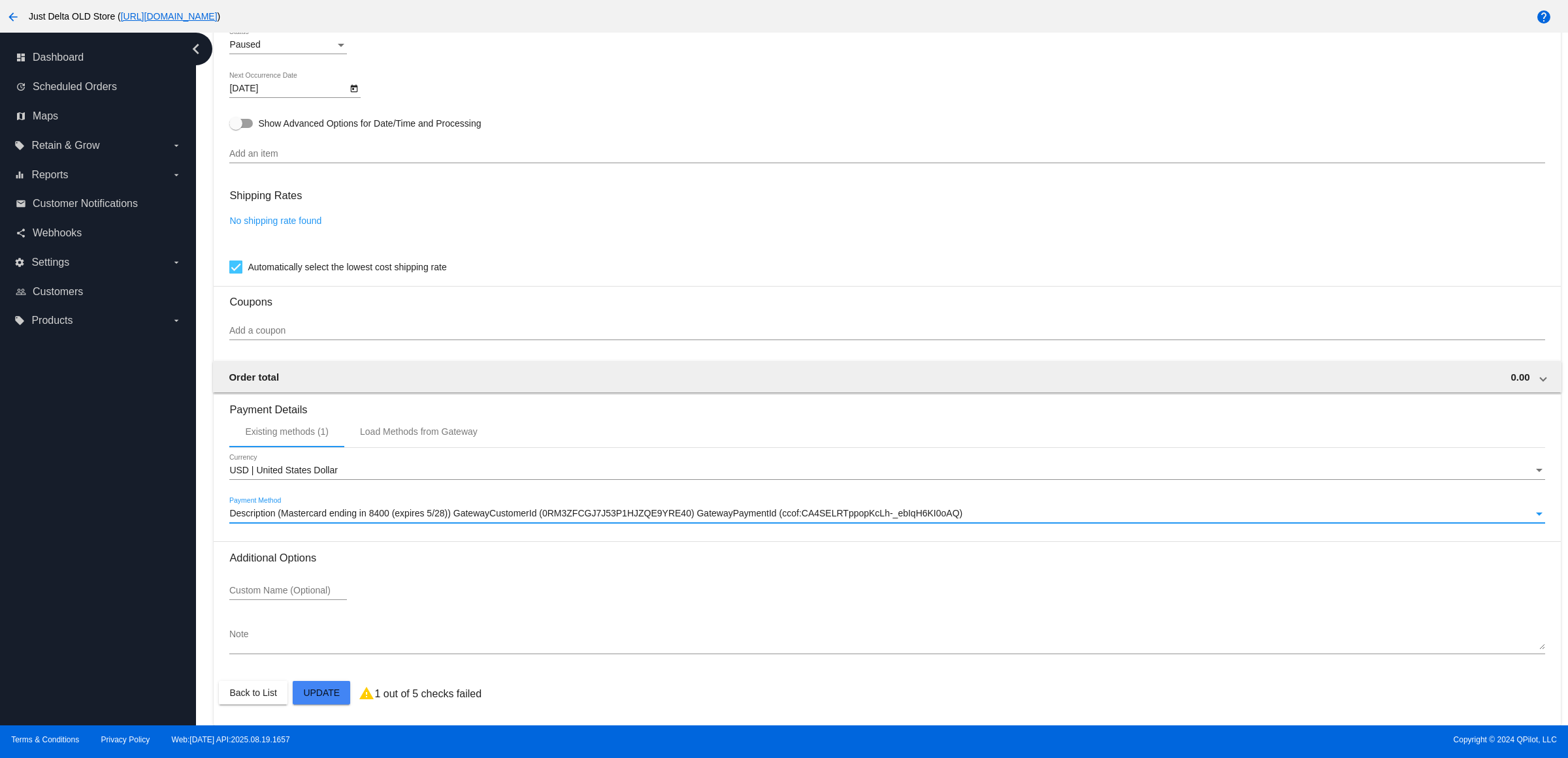
click at [448, 513] on span "Description (Mastercard ending in 8400 (expires 5/28)) GatewayCustomerId (0RM3Z…" at bounding box center [596, 513] width 733 height 11
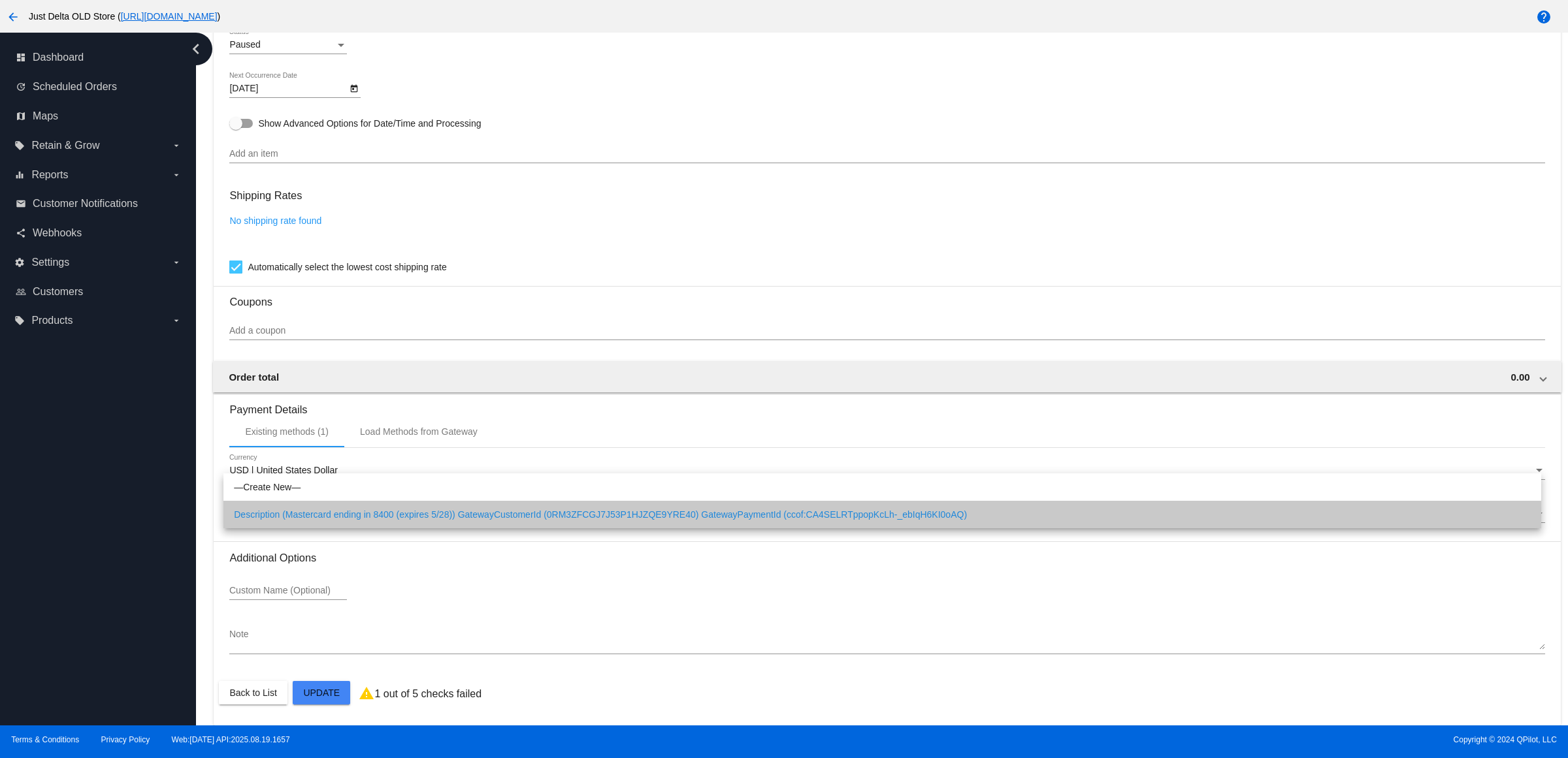
click at [451, 514] on span "Description (Mastercard ending in 8400 (expires 5/28)) GatewayCustomerId (0RM3Z…" at bounding box center [882, 514] width 1296 height 28
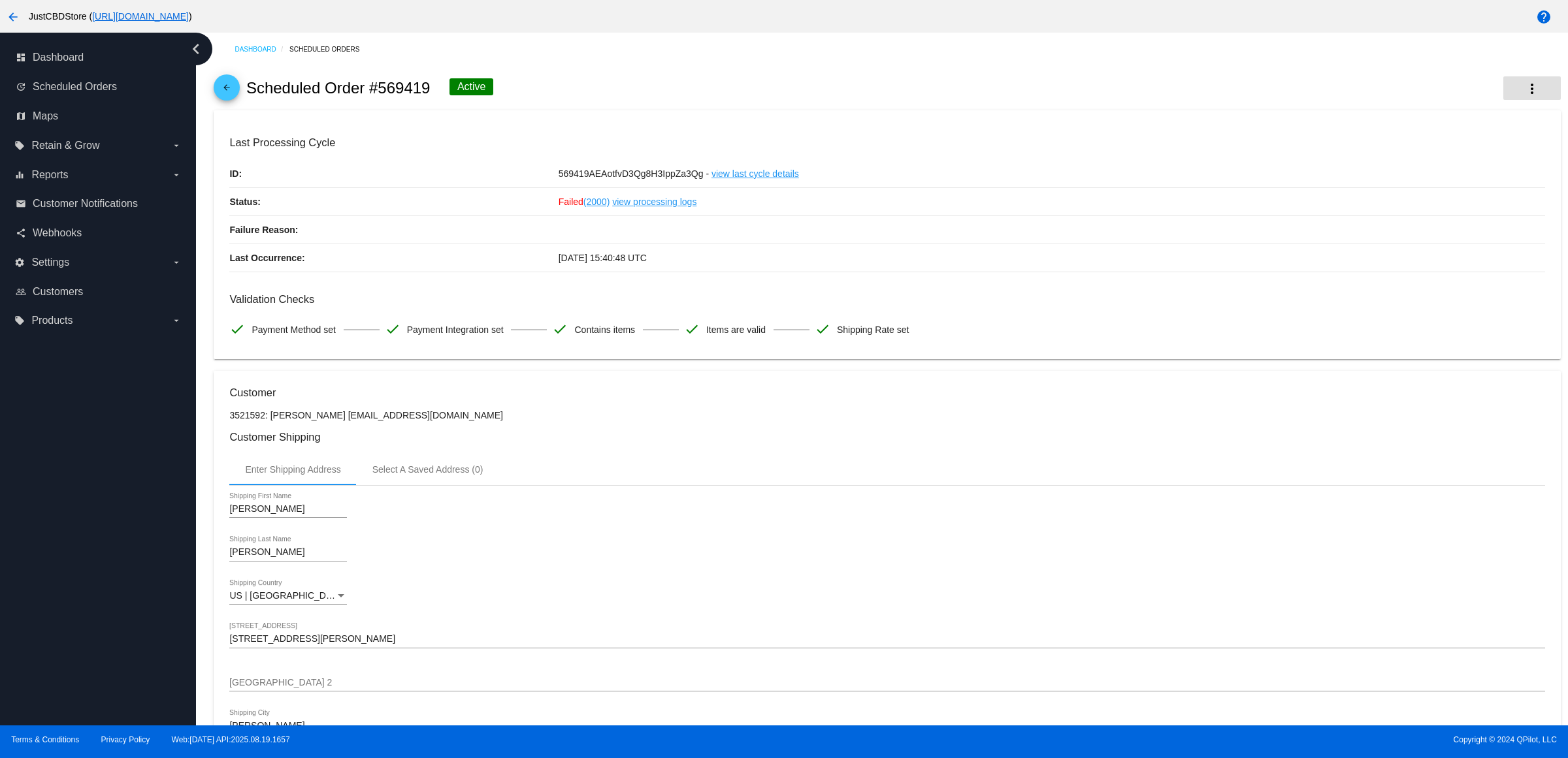
click at [1535, 97] on button "more_vert" at bounding box center [1532, 88] width 58 height 24
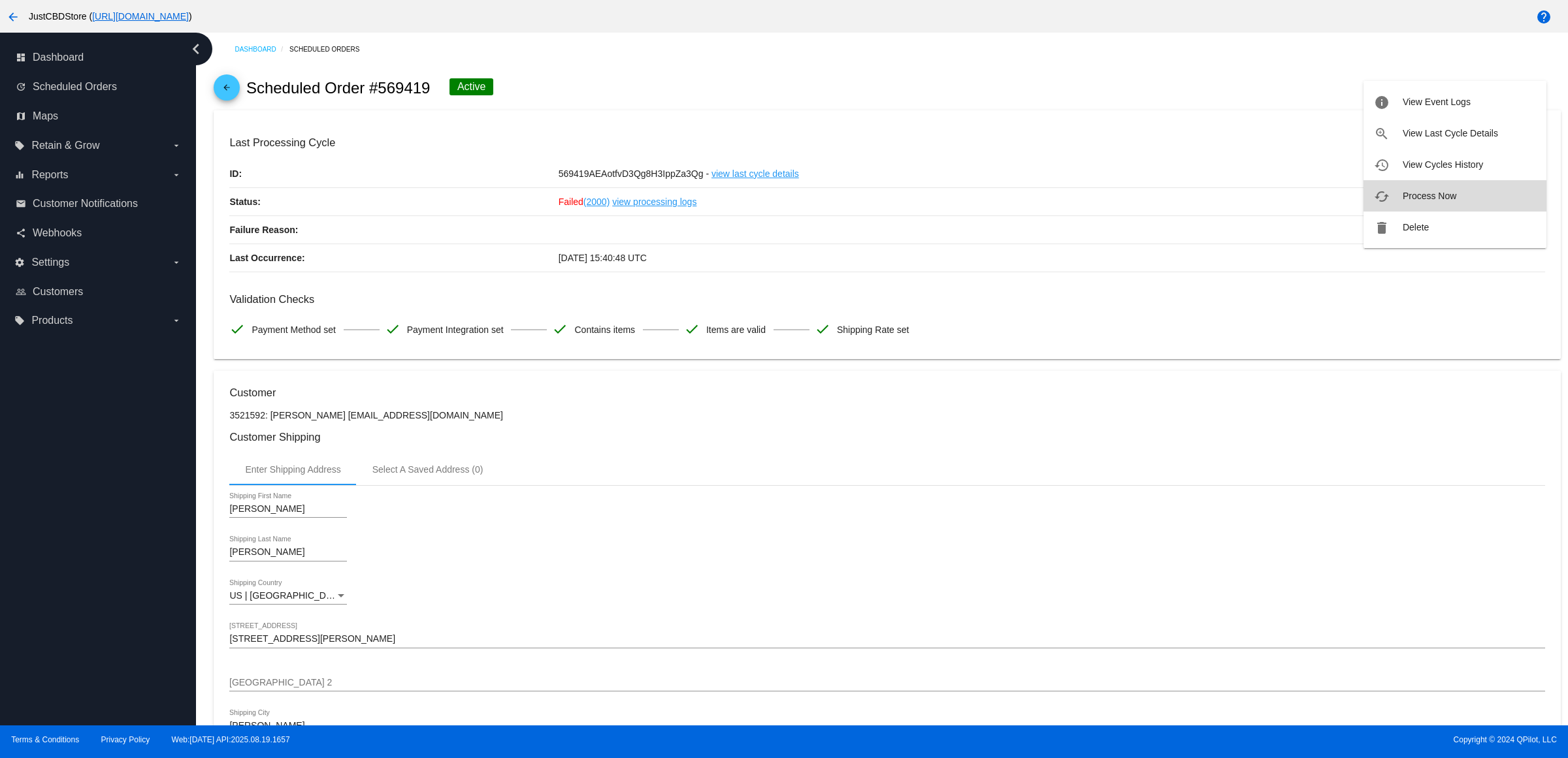
click at [1458, 198] on button "cached Process Now" at bounding box center [1455, 196] width 183 height 32
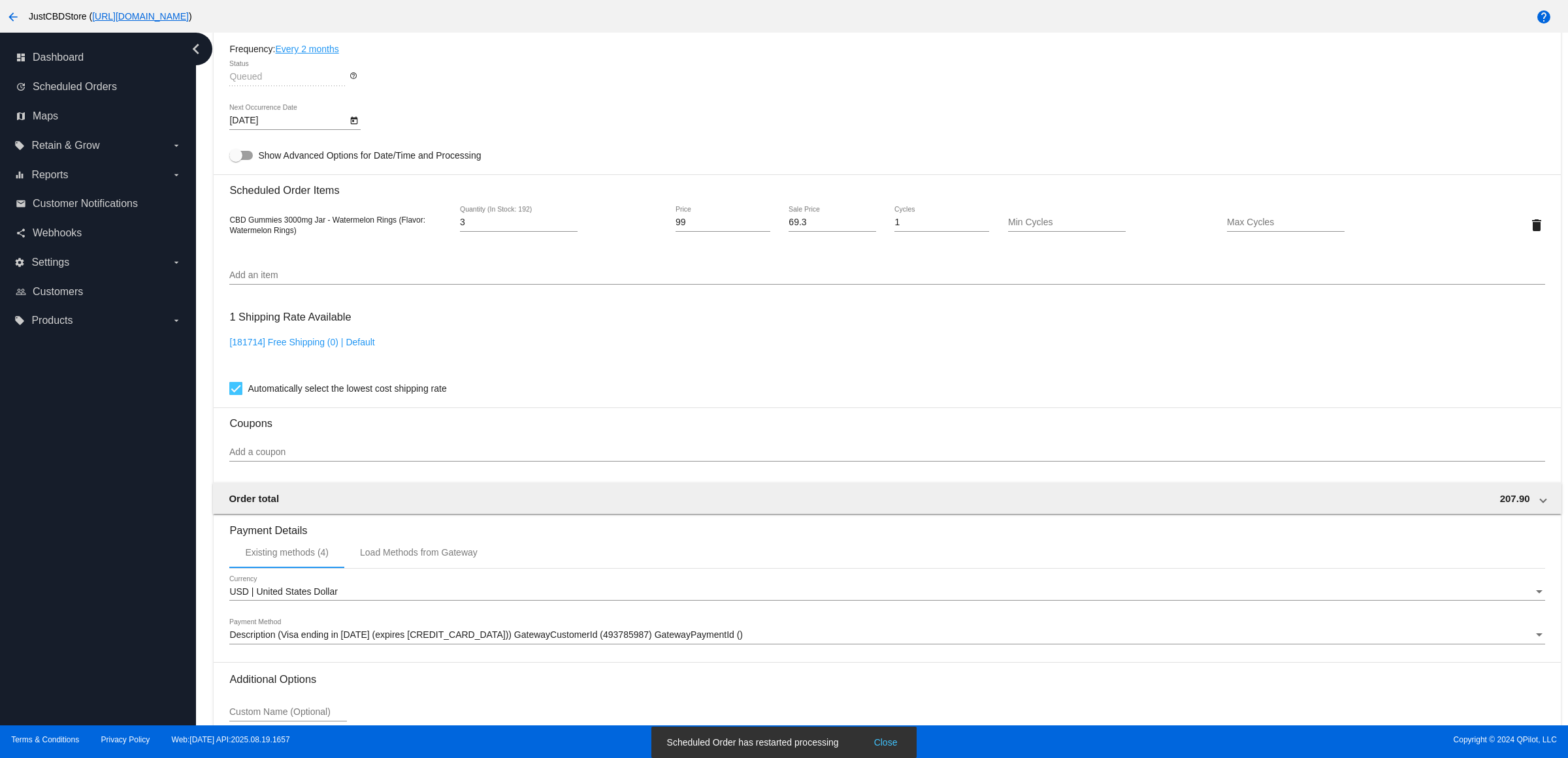
scroll to position [938, 0]
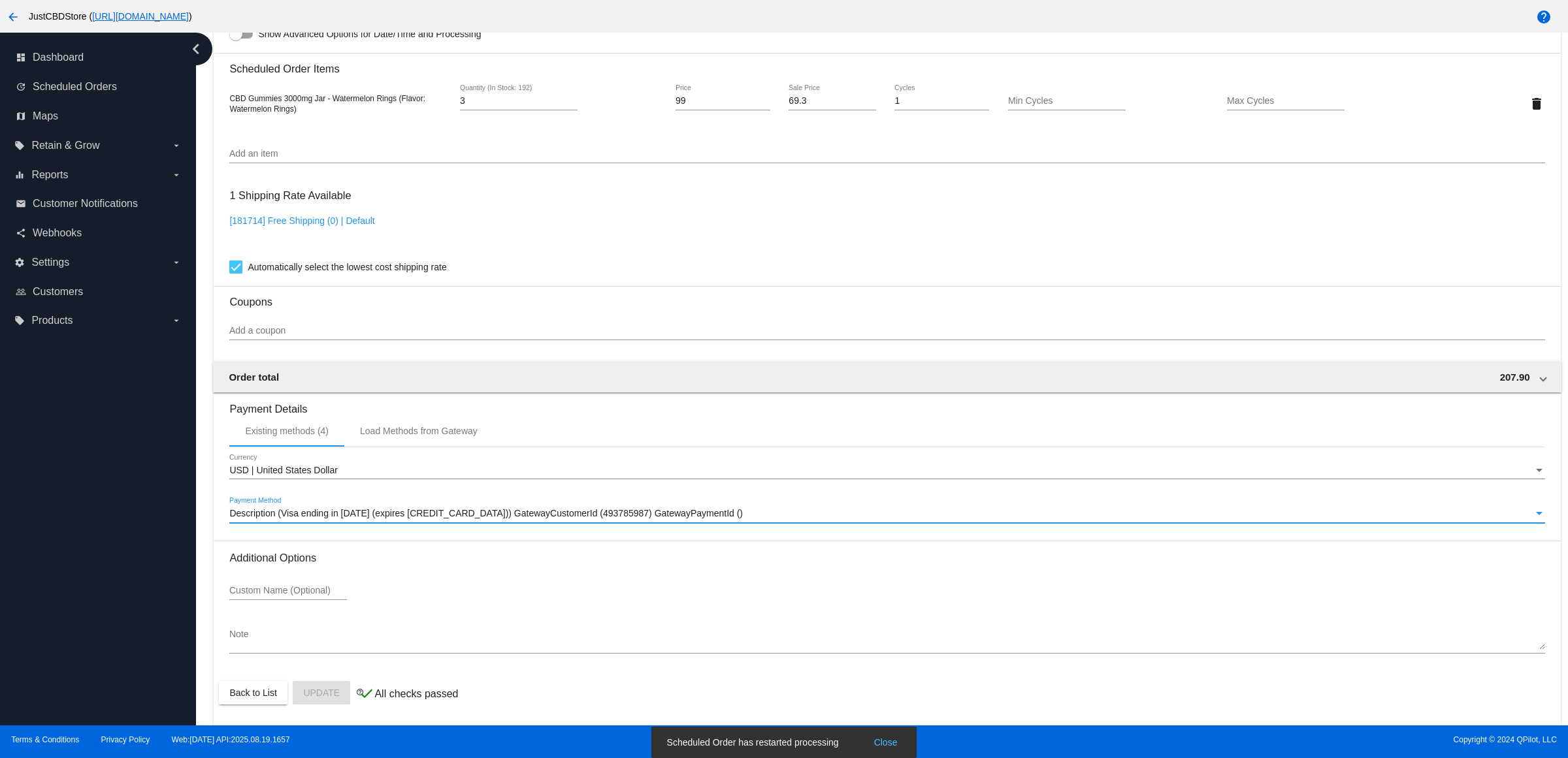
click at [507, 509] on span "Description (Visa ending in [DATE] (expires [CREDIT_CARD_DATA])) GatewayCustome…" at bounding box center [486, 513] width 513 height 11
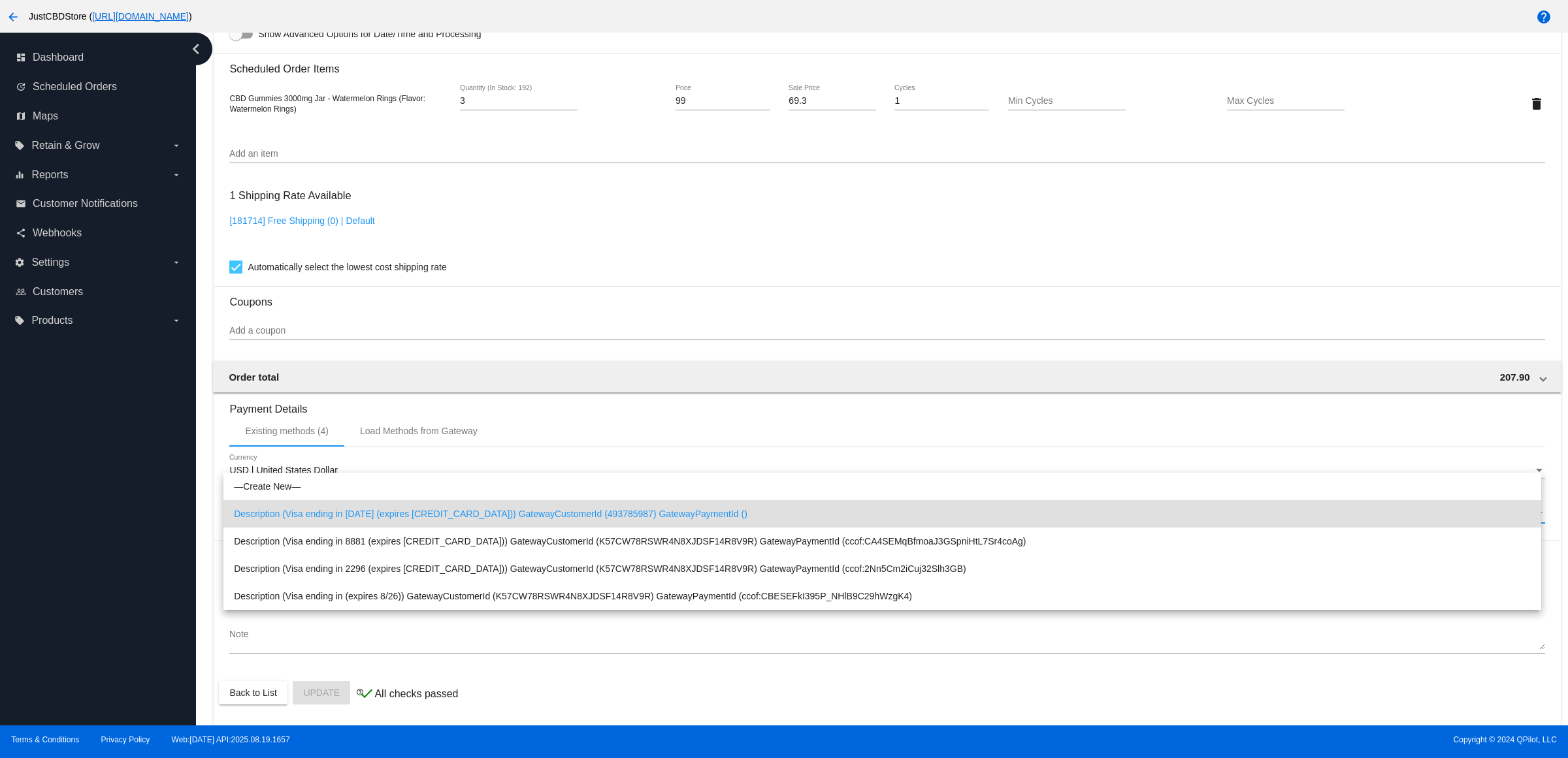
click at [507, 510] on span "Description (Visa ending in [DATE] (expires [CREDIT_CARD_DATA])) GatewayCustome…" at bounding box center [882, 513] width 1296 height 28
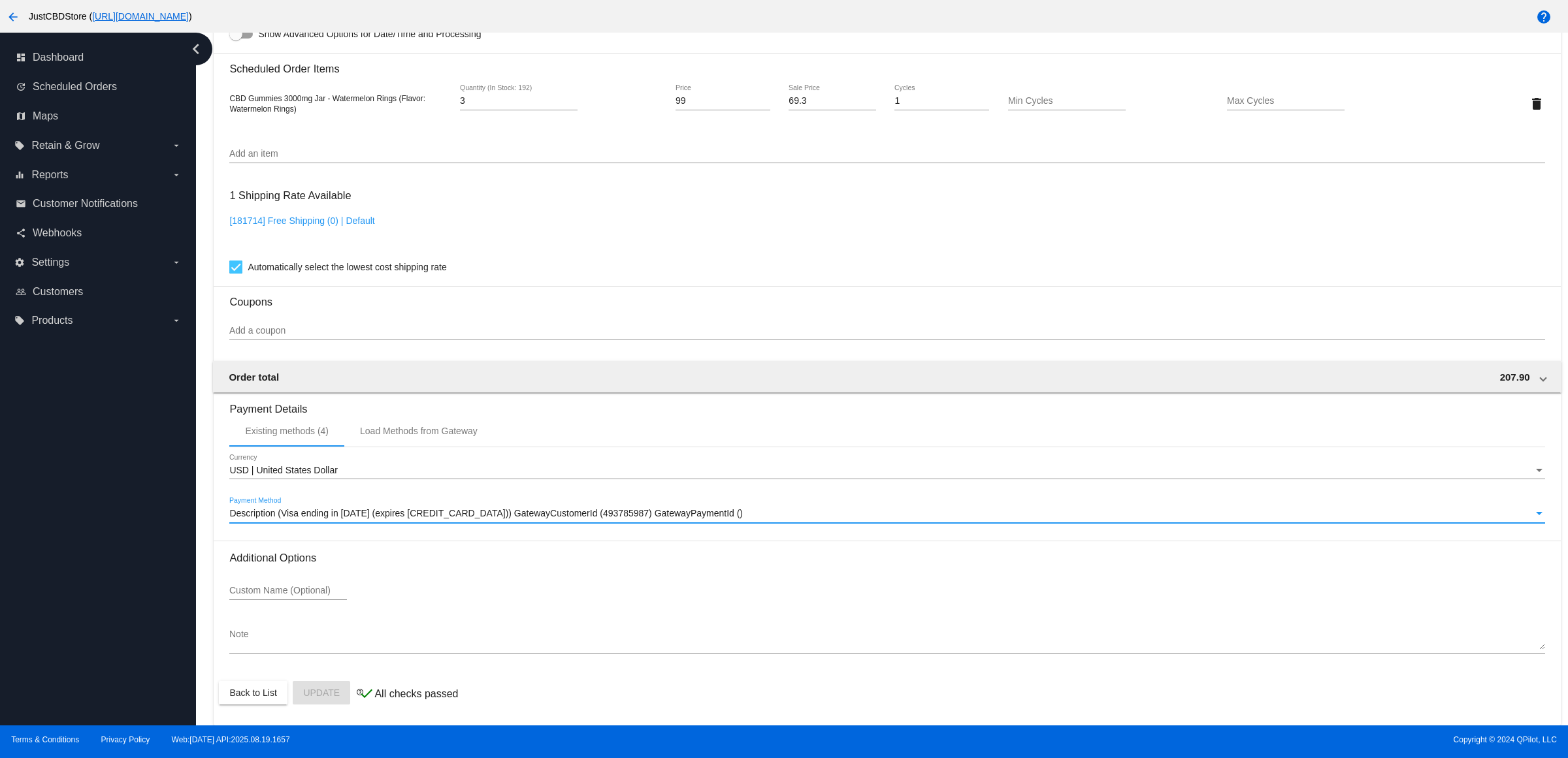
click at [563, 279] on mat-card-content "Customer 3521592: David Rhoda ddct072507@gmail.com Customer Shipping Enter Ship…" at bounding box center [887, 50] width 1315 height 1231
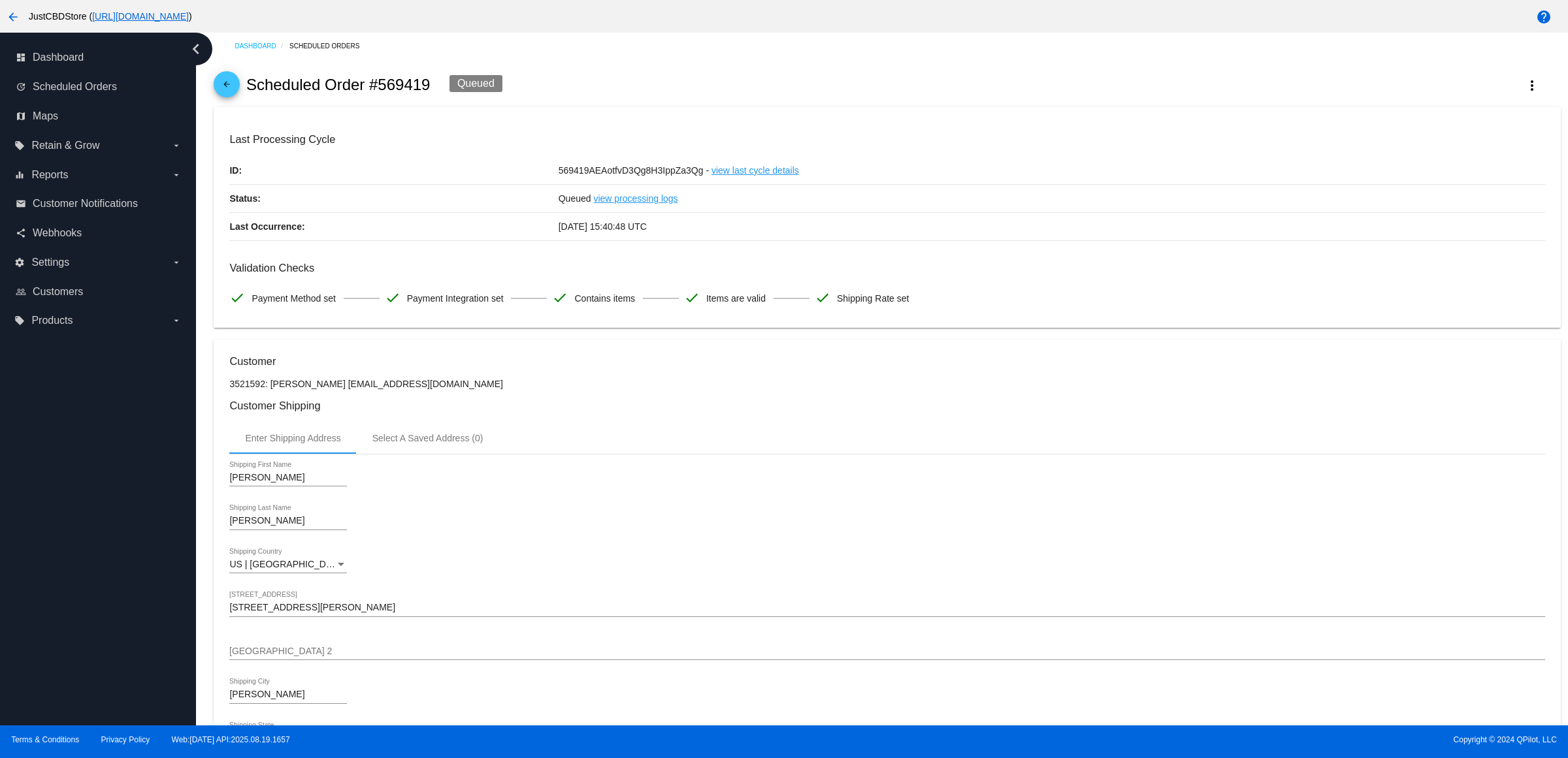
scroll to position [0, 0]
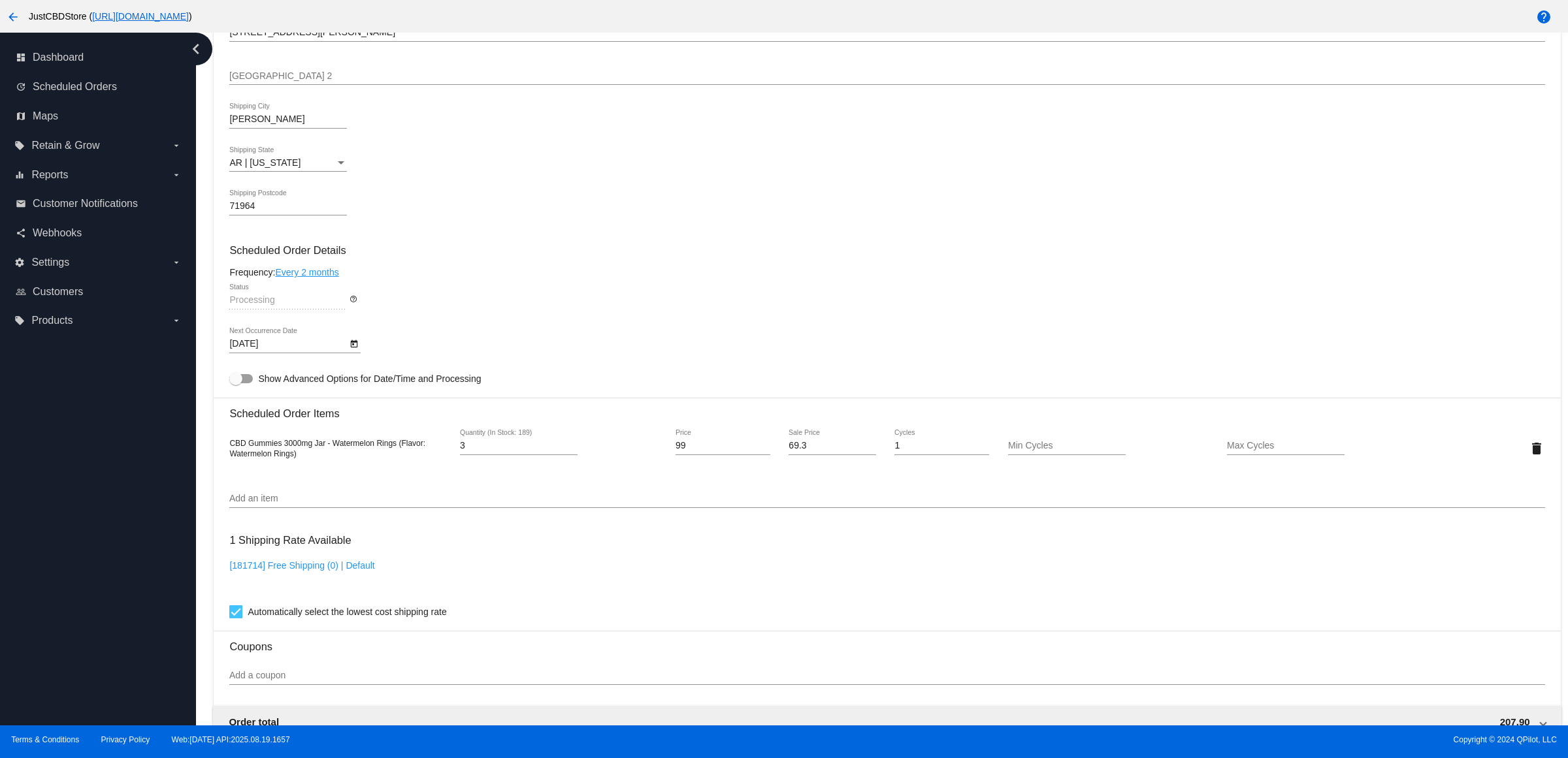
scroll to position [163, 0]
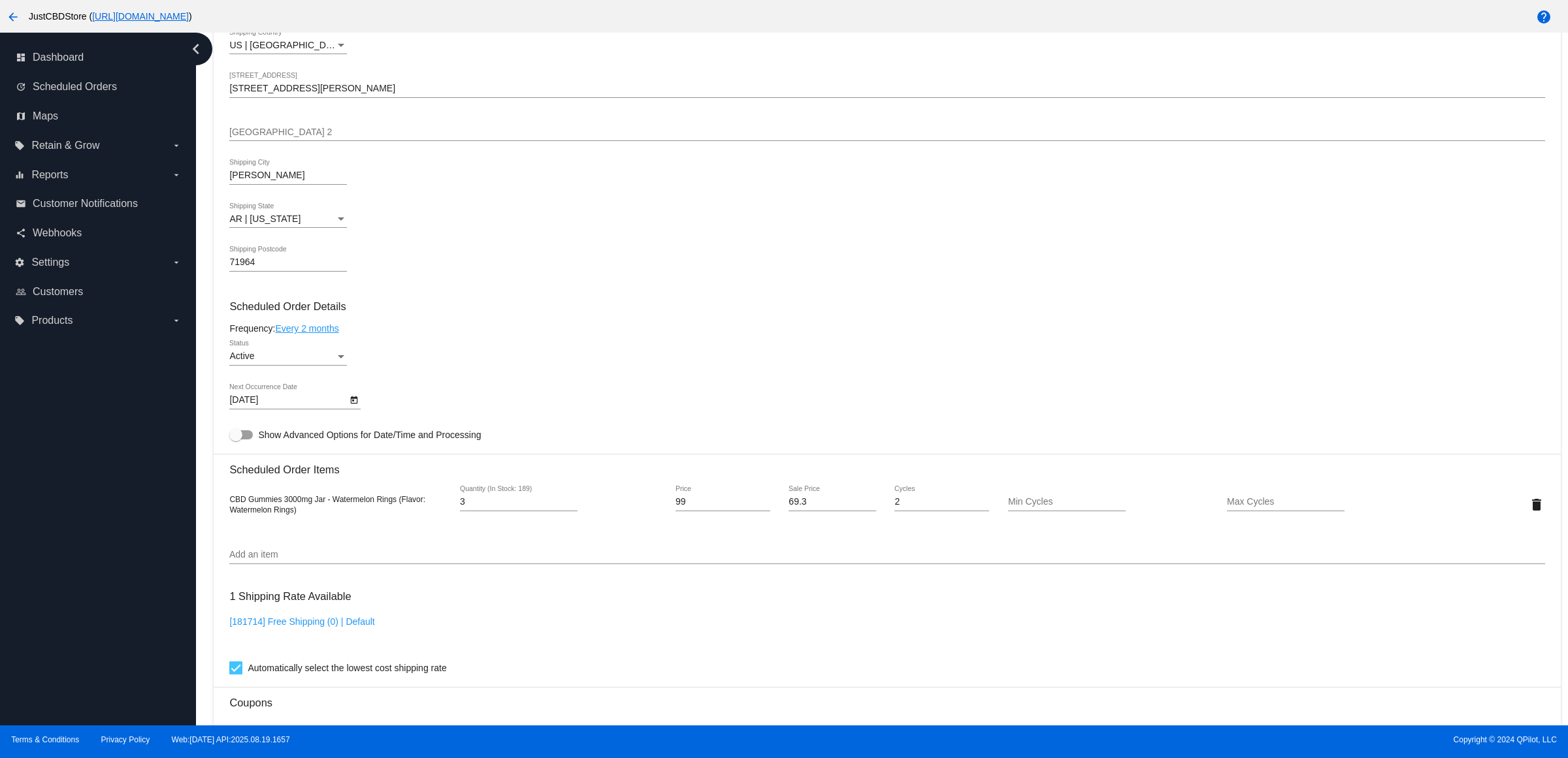
scroll to position [326, 0]
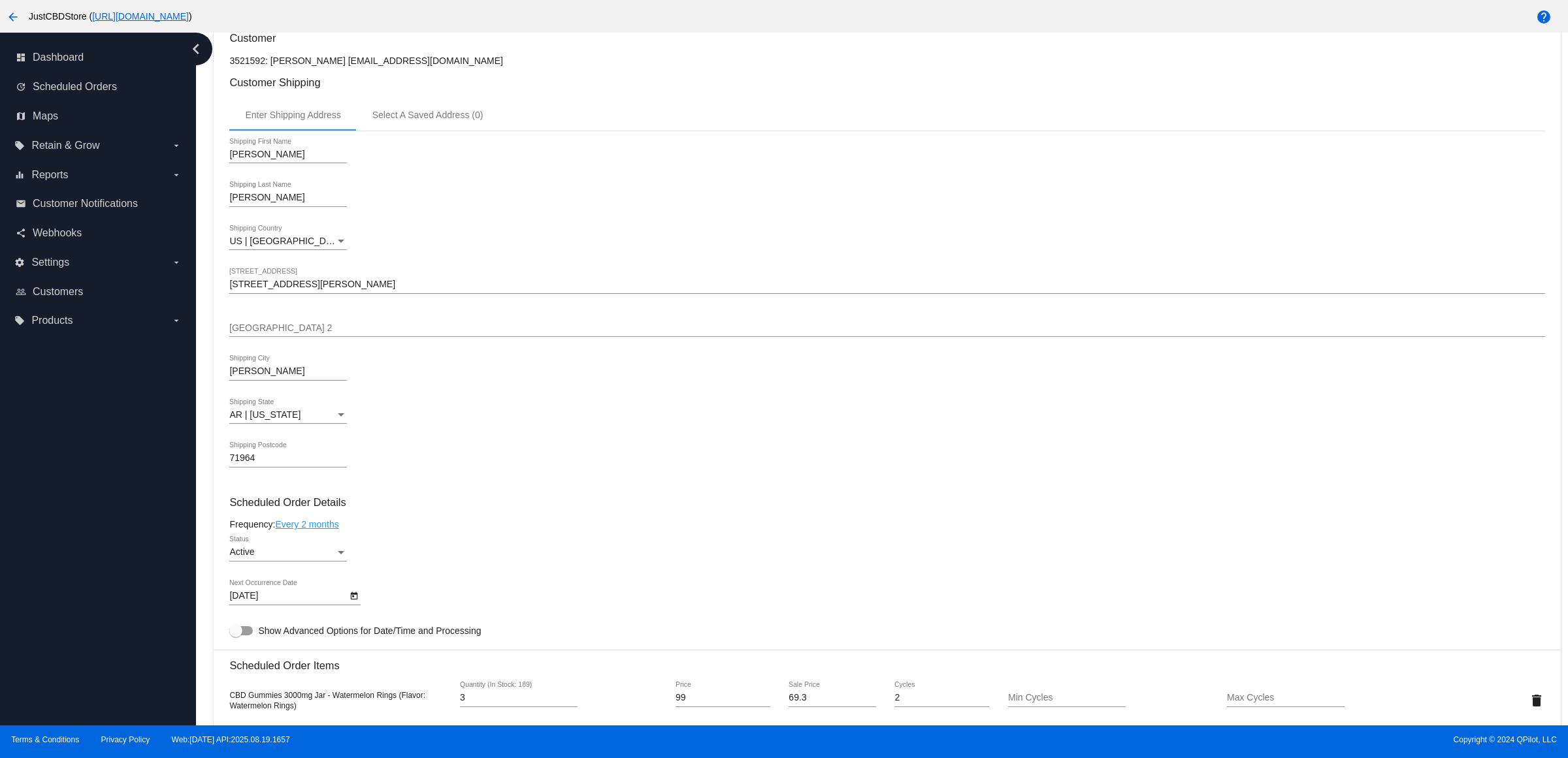
click at [331, 530] on link "Every 2 months" at bounding box center [307, 524] width 63 height 11
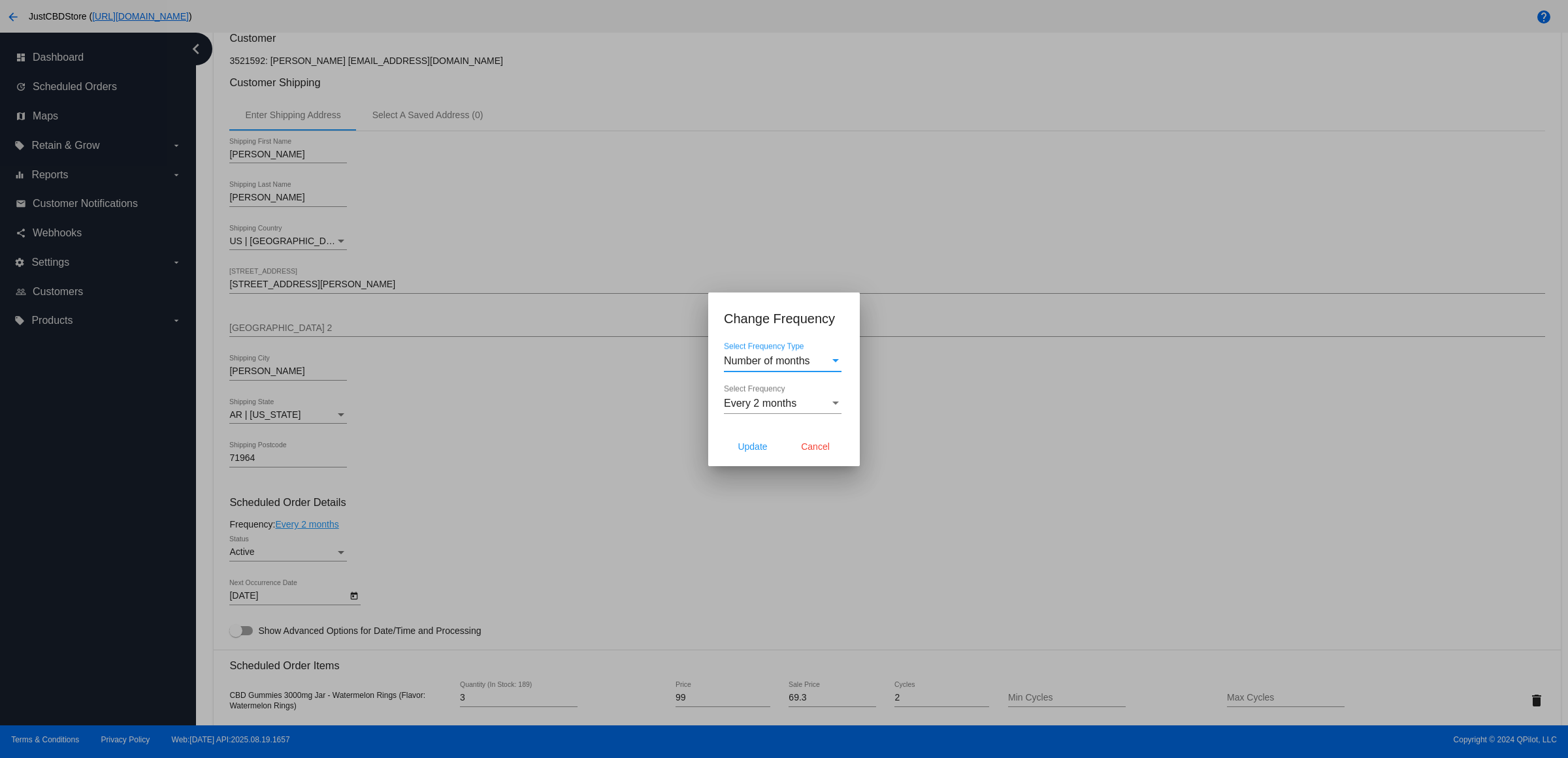
click at [791, 409] on span "Every 2 months" at bounding box center [760, 404] width 73 height 12
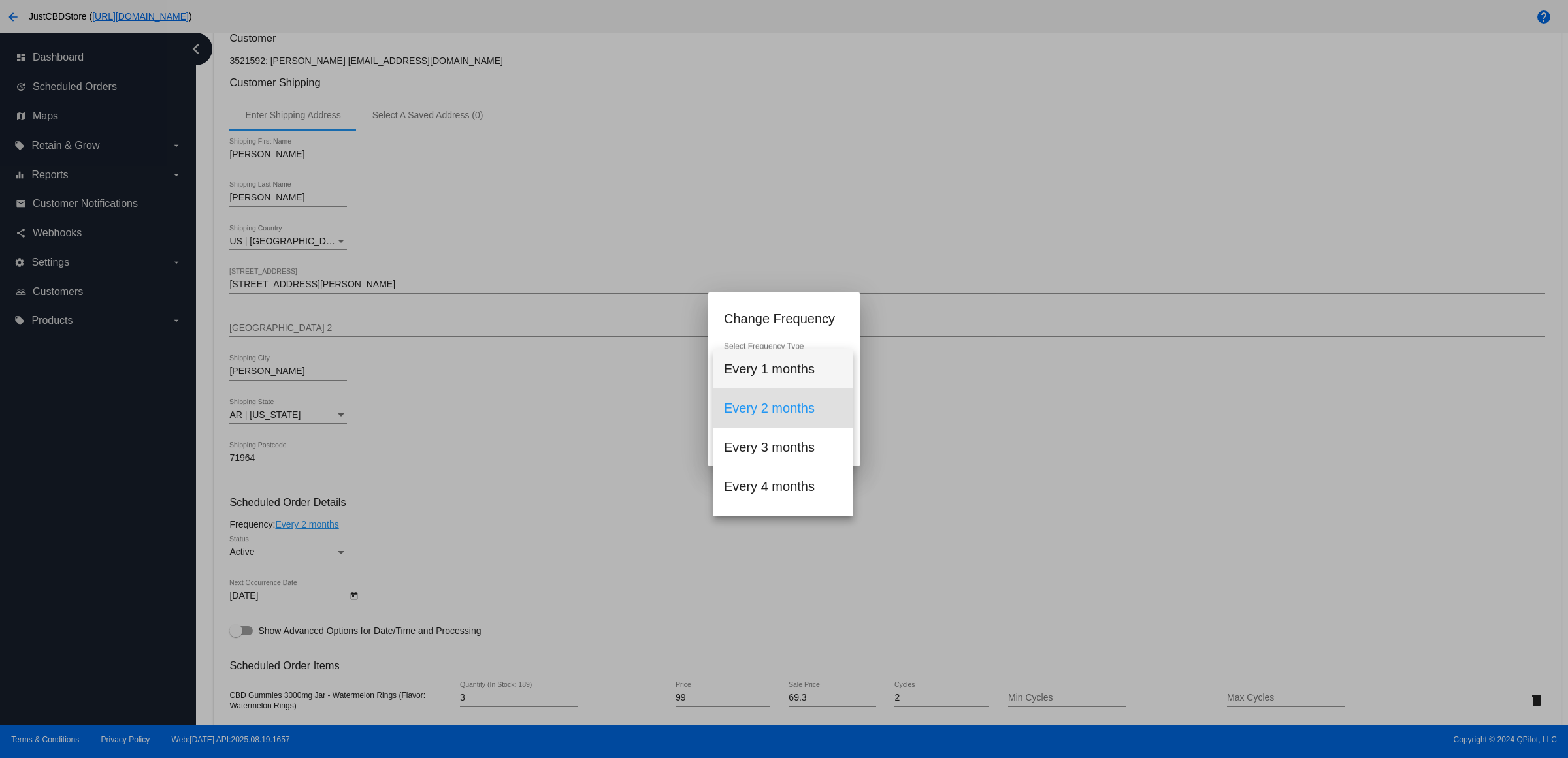
click at [801, 366] on span "Every 1 months" at bounding box center [783, 368] width 119 height 39
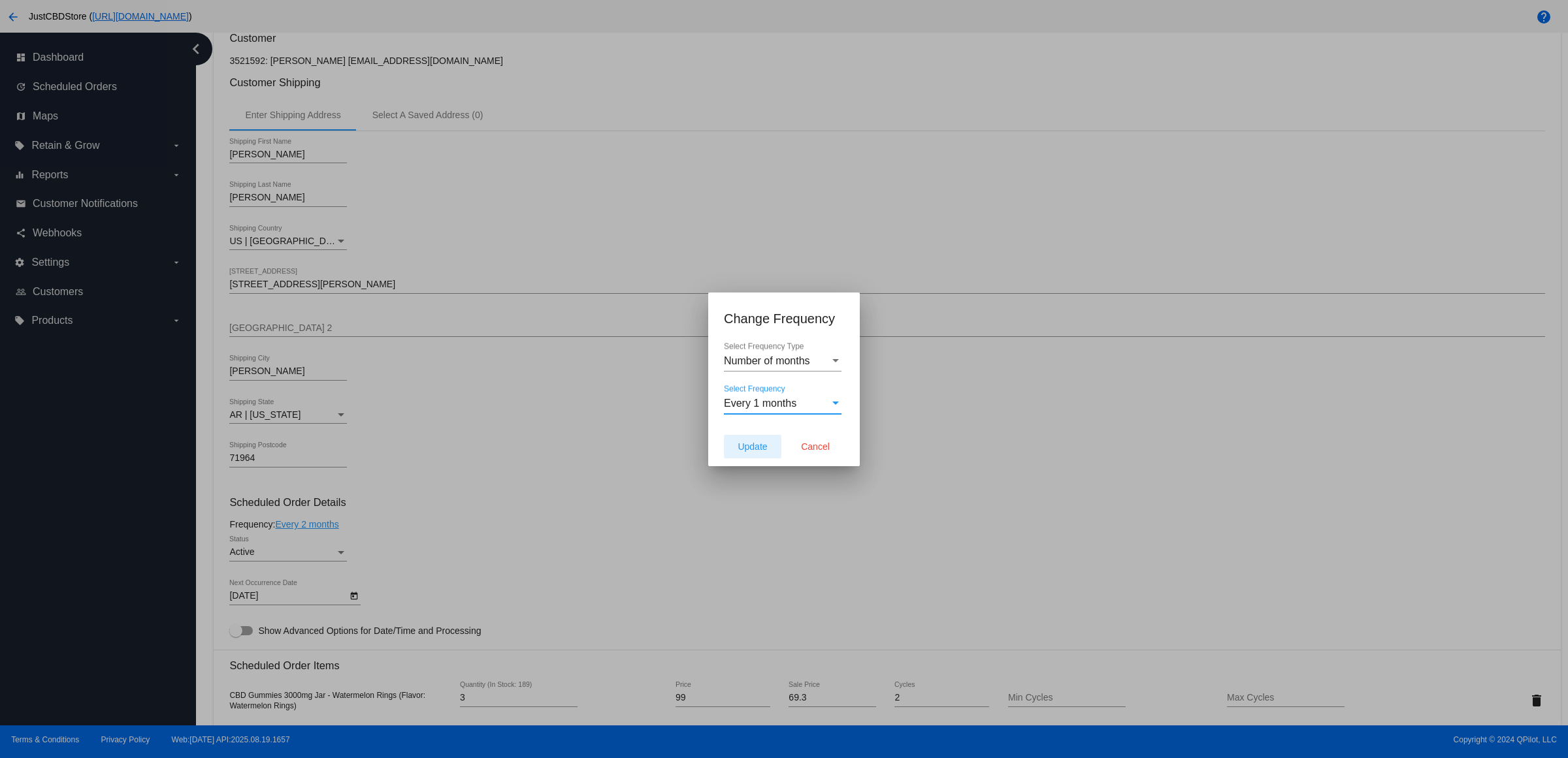
click at [748, 459] on button "Update" at bounding box center [752, 446] width 58 height 24
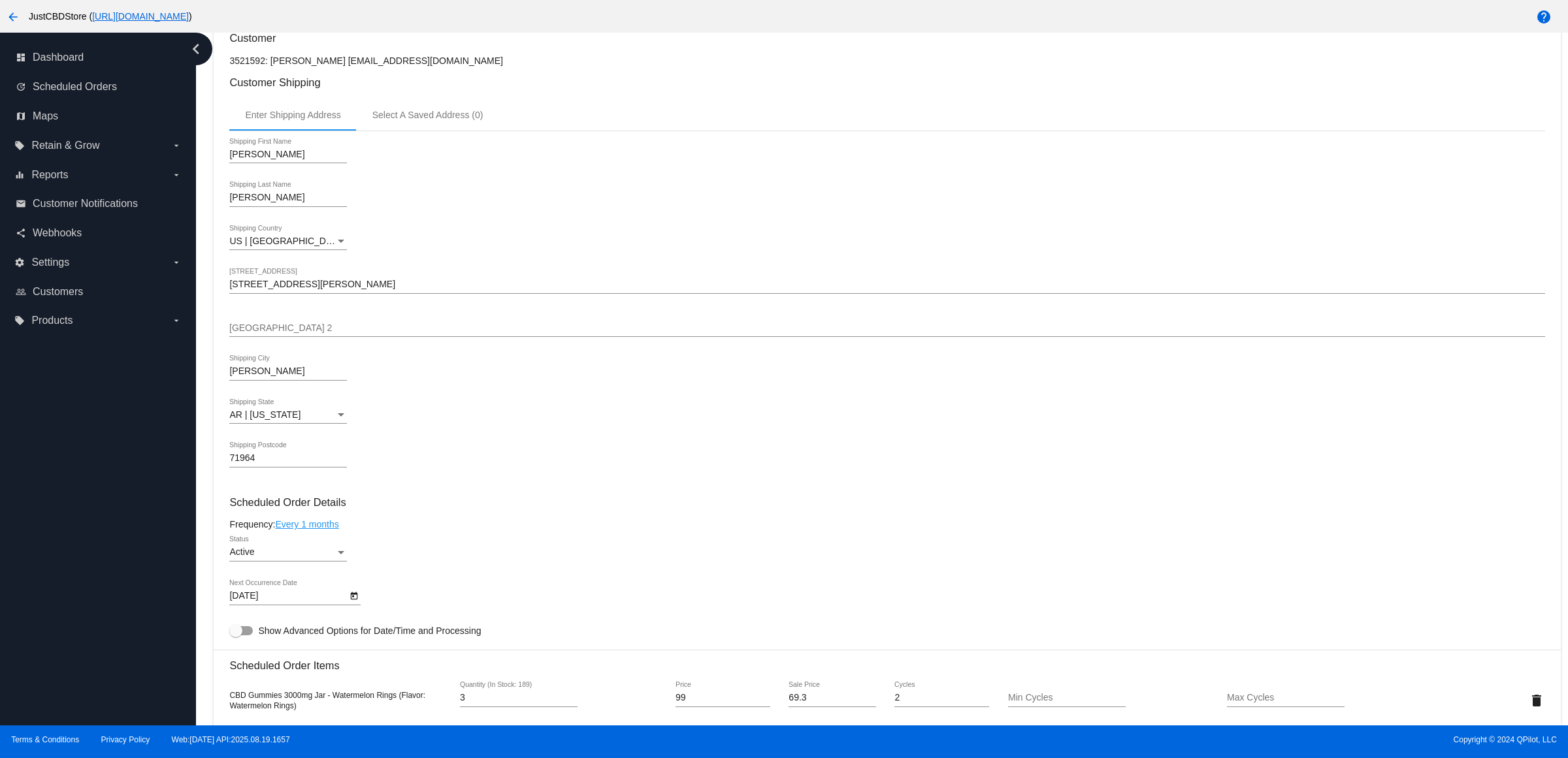
type input "[DATE]"
click at [653, 478] on div "71964 Shipping Postcode" at bounding box center [887, 461] width 1315 height 37
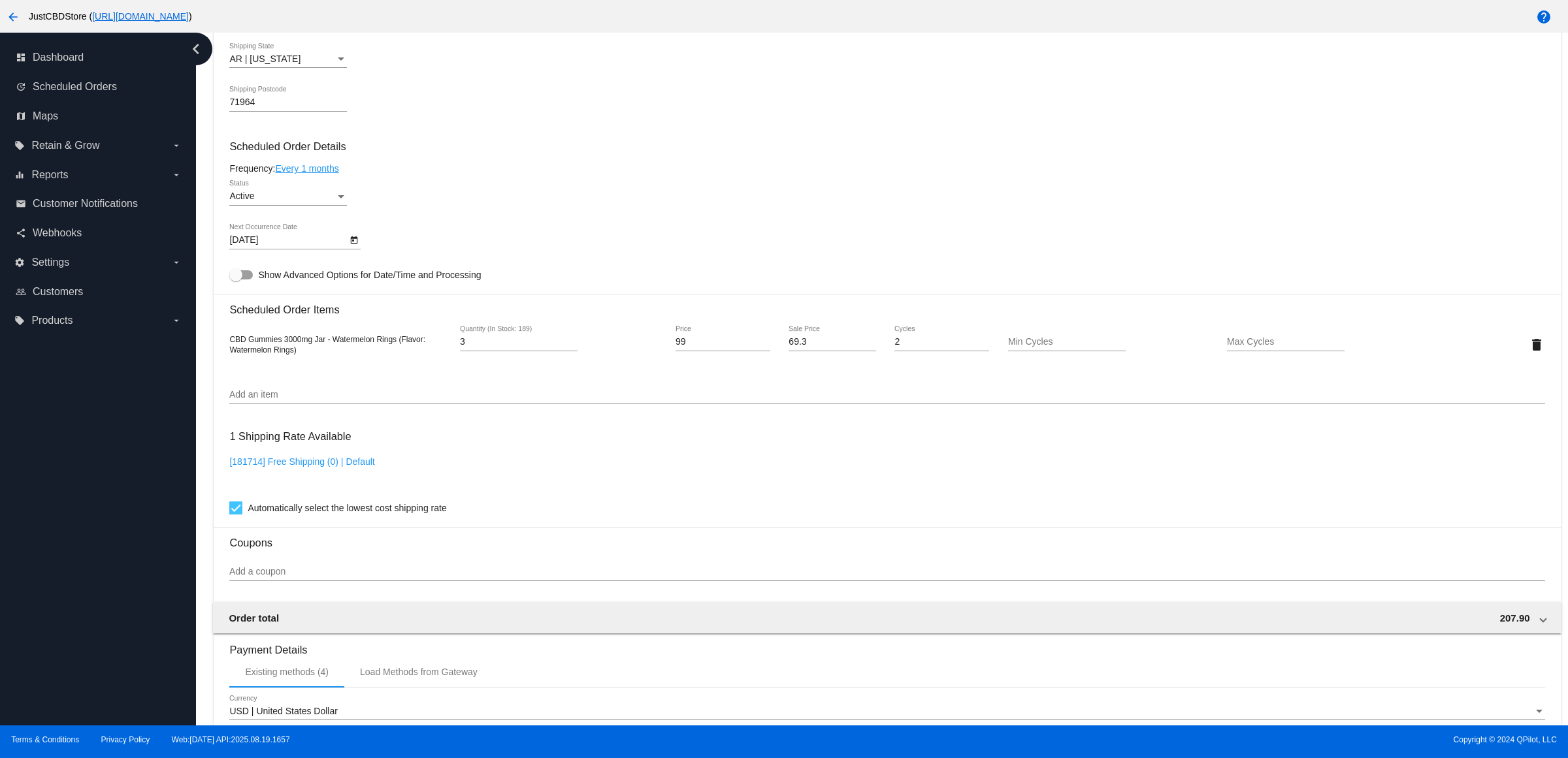
scroll to position [938, 0]
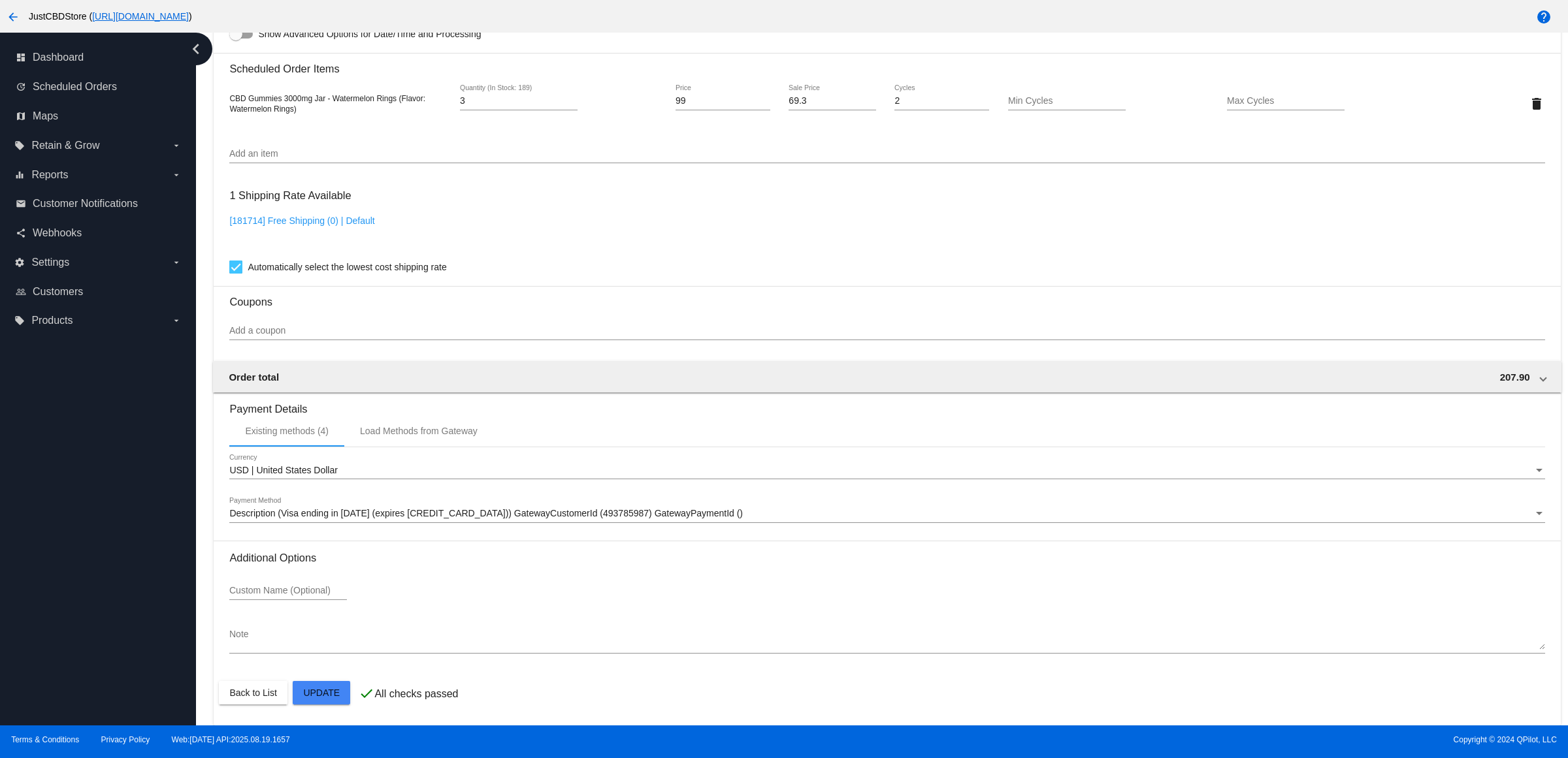
click at [333, 700] on mat-card "Customer 3521592: [PERSON_NAME] [EMAIL_ADDRESS][DOMAIN_NAME] Customer Shipping …" at bounding box center [887, 73] width 1346 height 1307
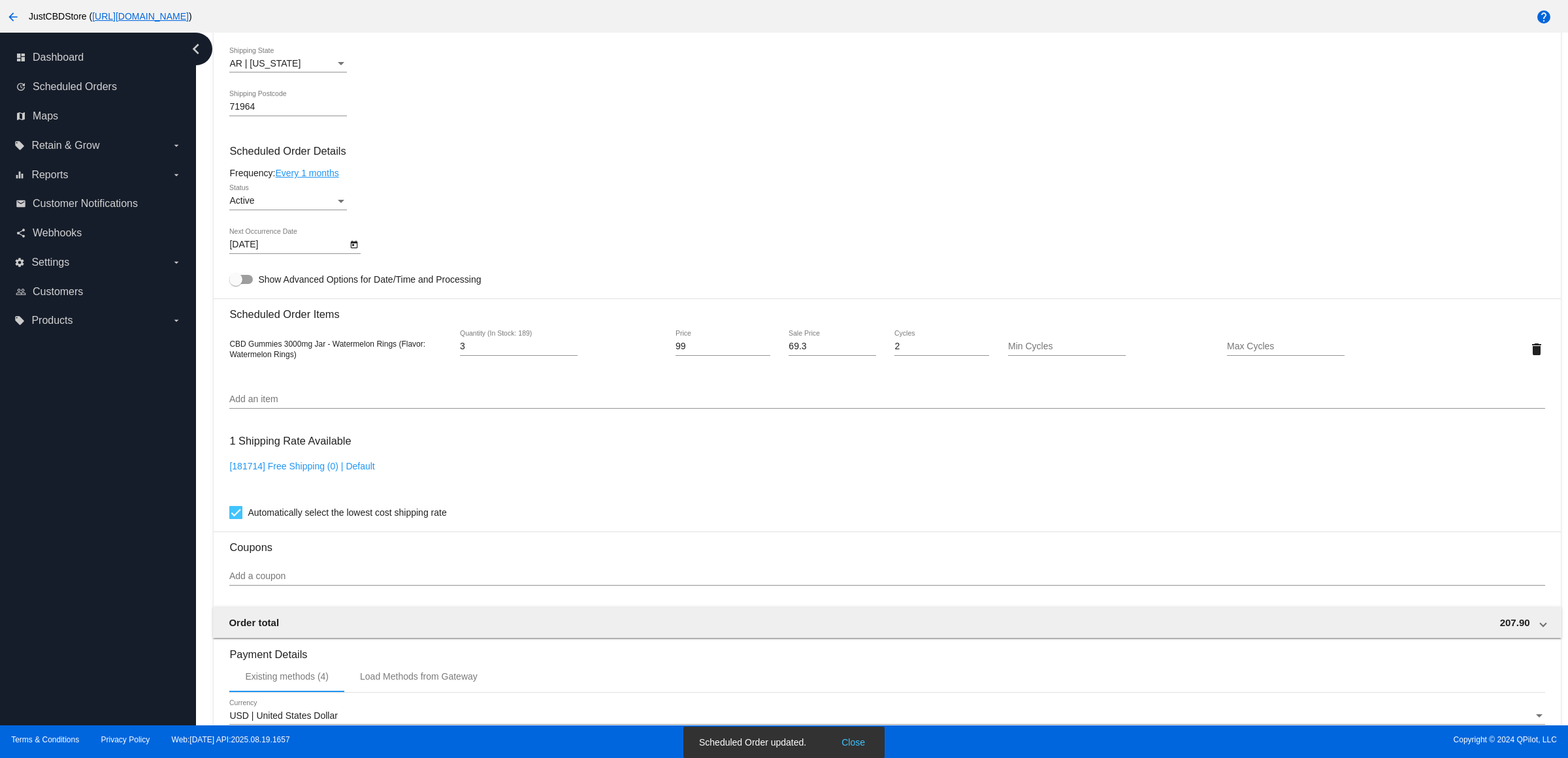
scroll to position [449, 0]
